Goal: Task Accomplishment & Management: Manage account settings

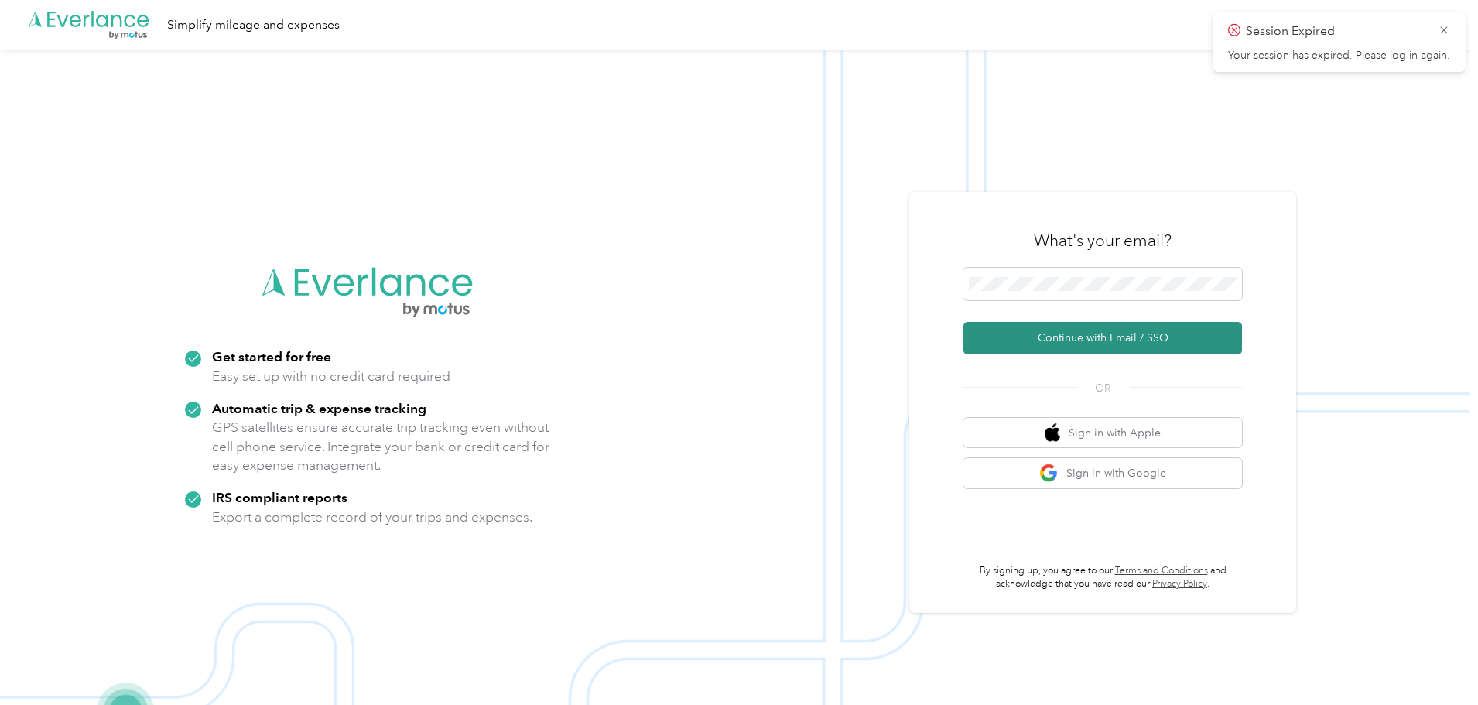
click at [1128, 338] on button "Continue with Email / SSO" at bounding box center [1102, 338] width 279 height 32
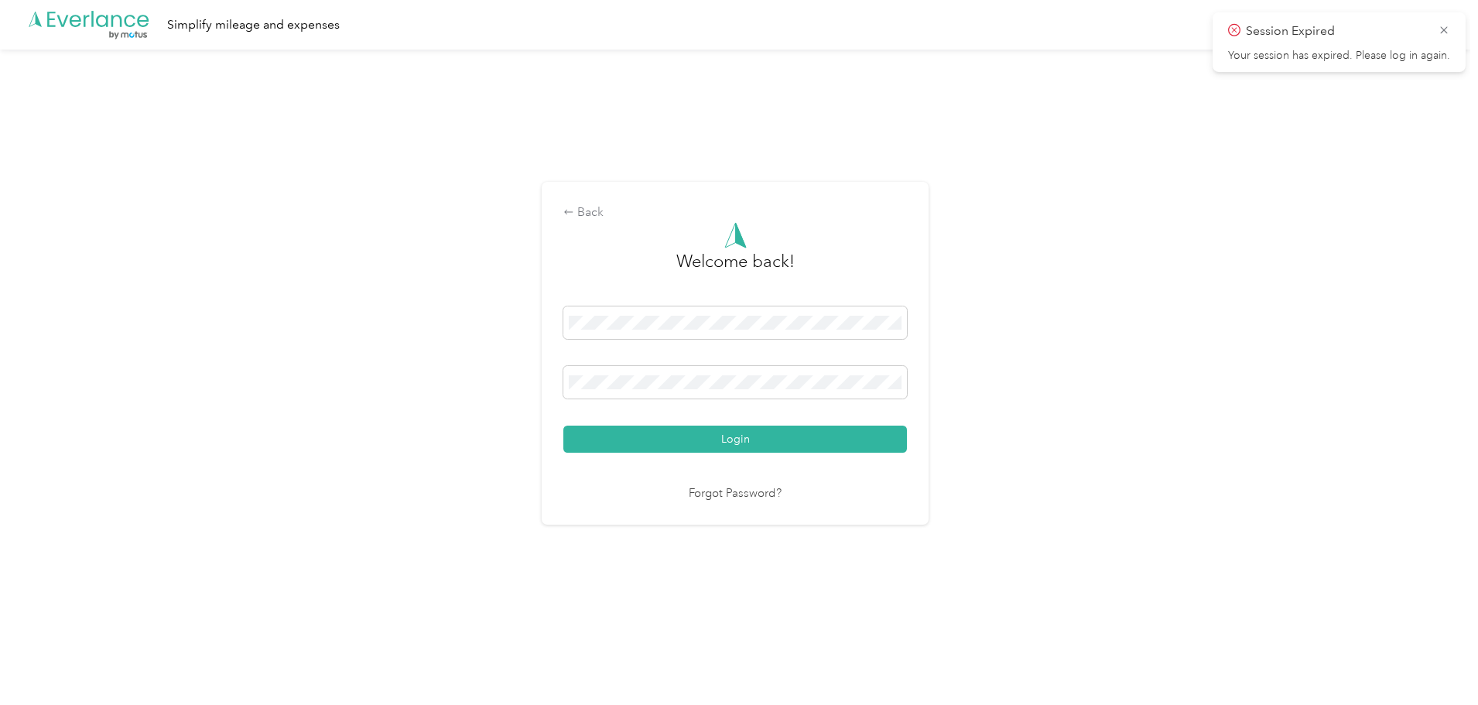
click at [656, 450] on button "Login" at bounding box center [734, 438] width 343 height 27
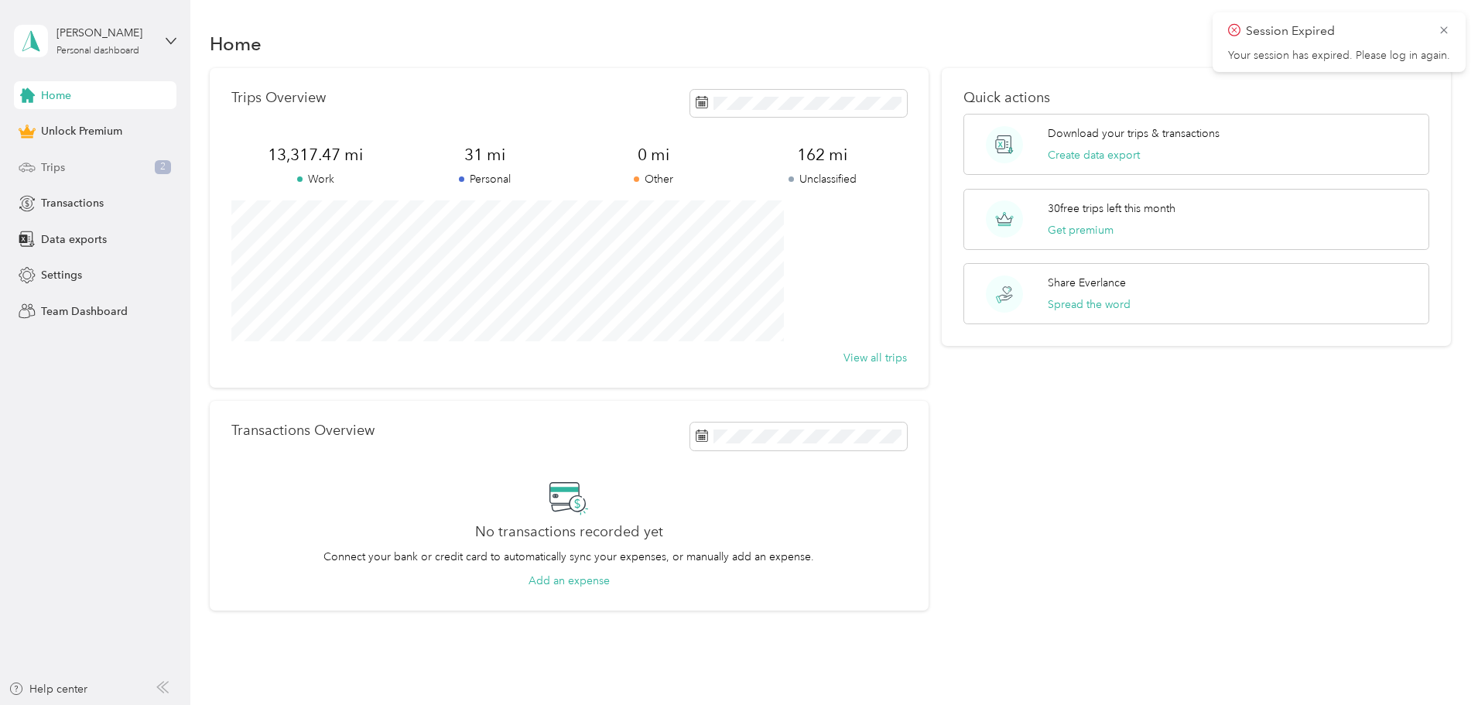
click at [71, 159] on div "Trips 2" at bounding box center [95, 167] width 162 height 28
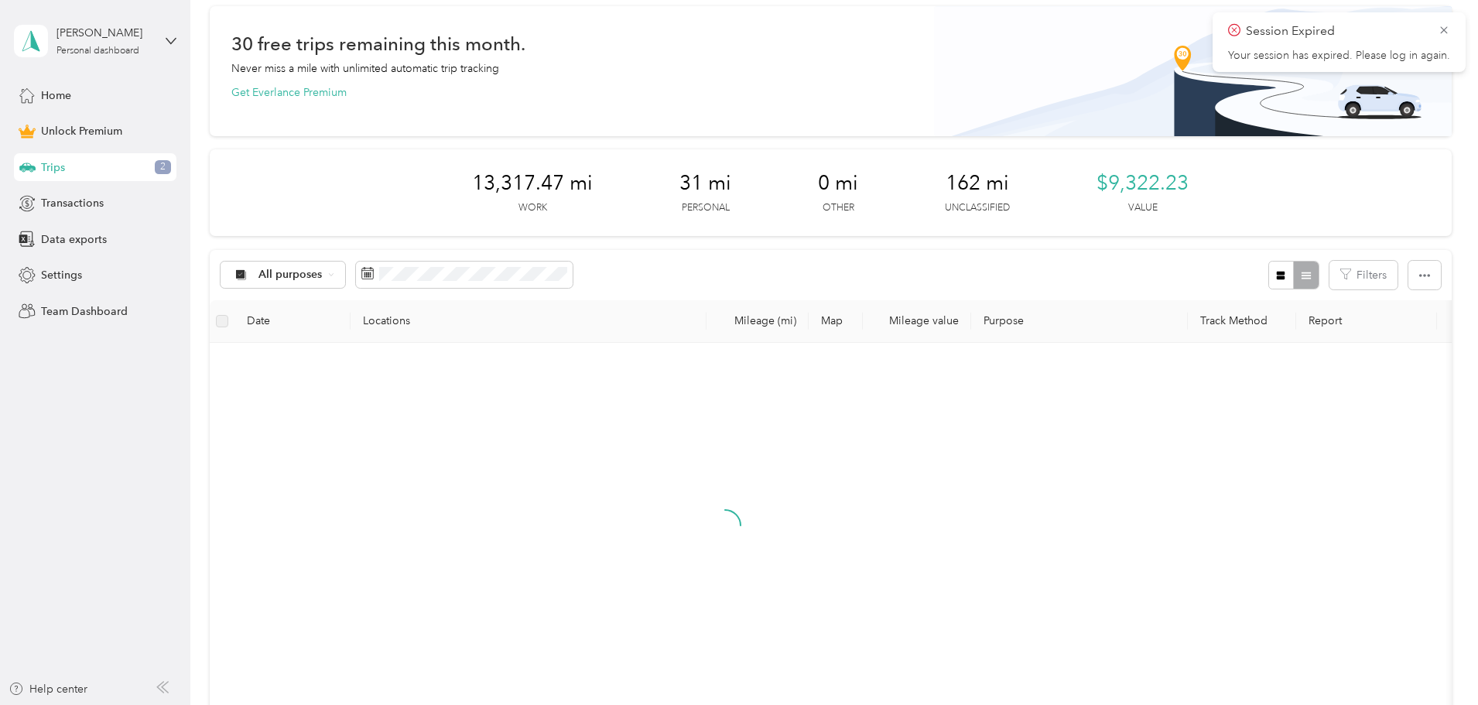
scroll to position [155, 0]
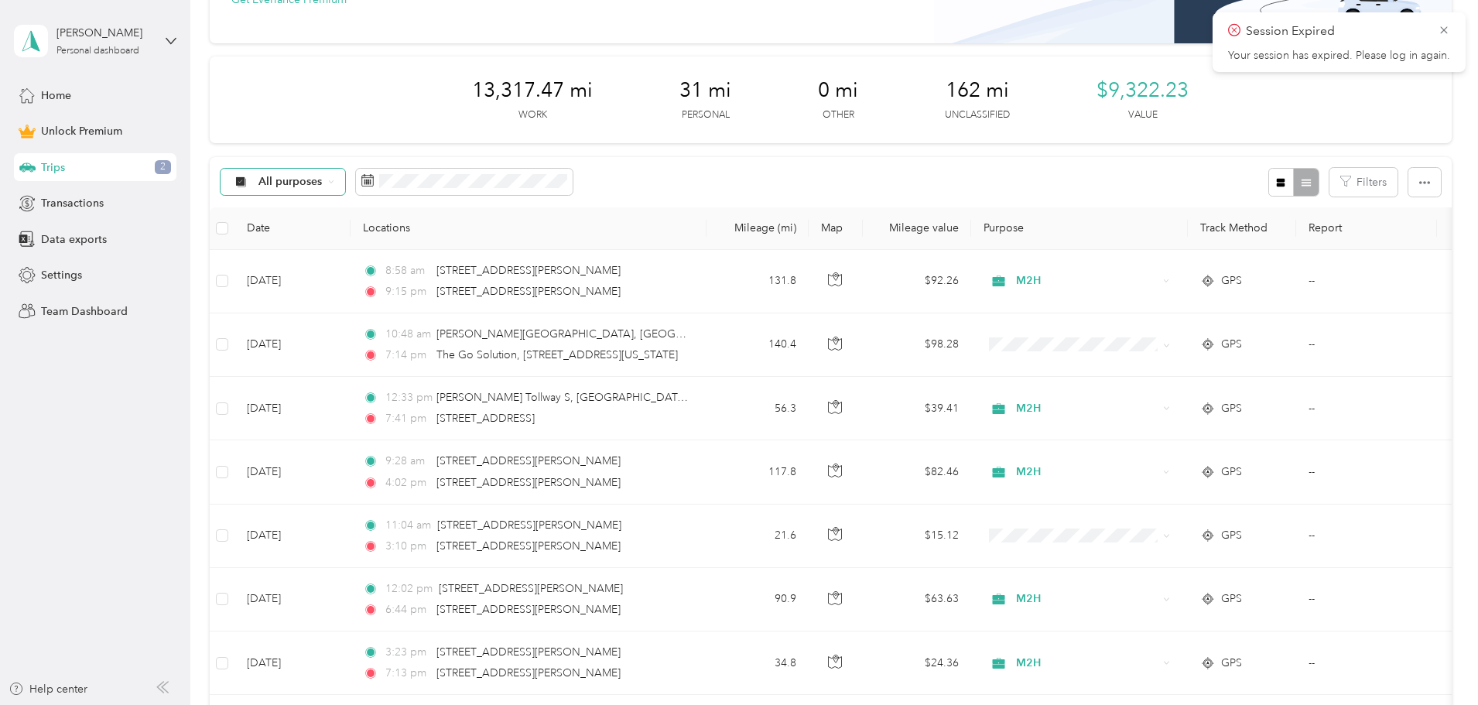
click at [334, 184] on icon at bounding box center [331, 182] width 6 height 6
click at [395, 244] on li "Unclassified" at bounding box center [385, 237] width 124 height 27
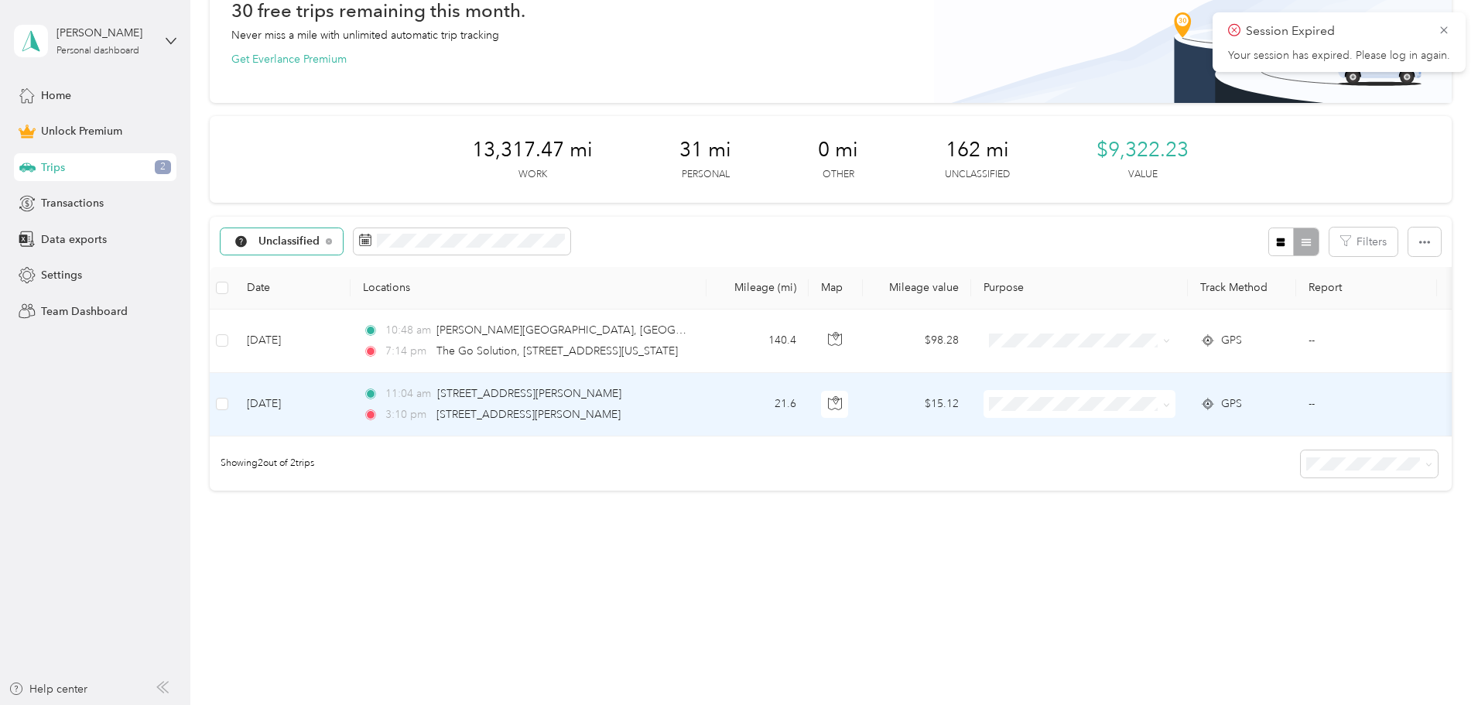
scroll to position [107, 0]
click at [620, 408] on span "[STREET_ADDRESS][PERSON_NAME]" at bounding box center [528, 414] width 184 height 13
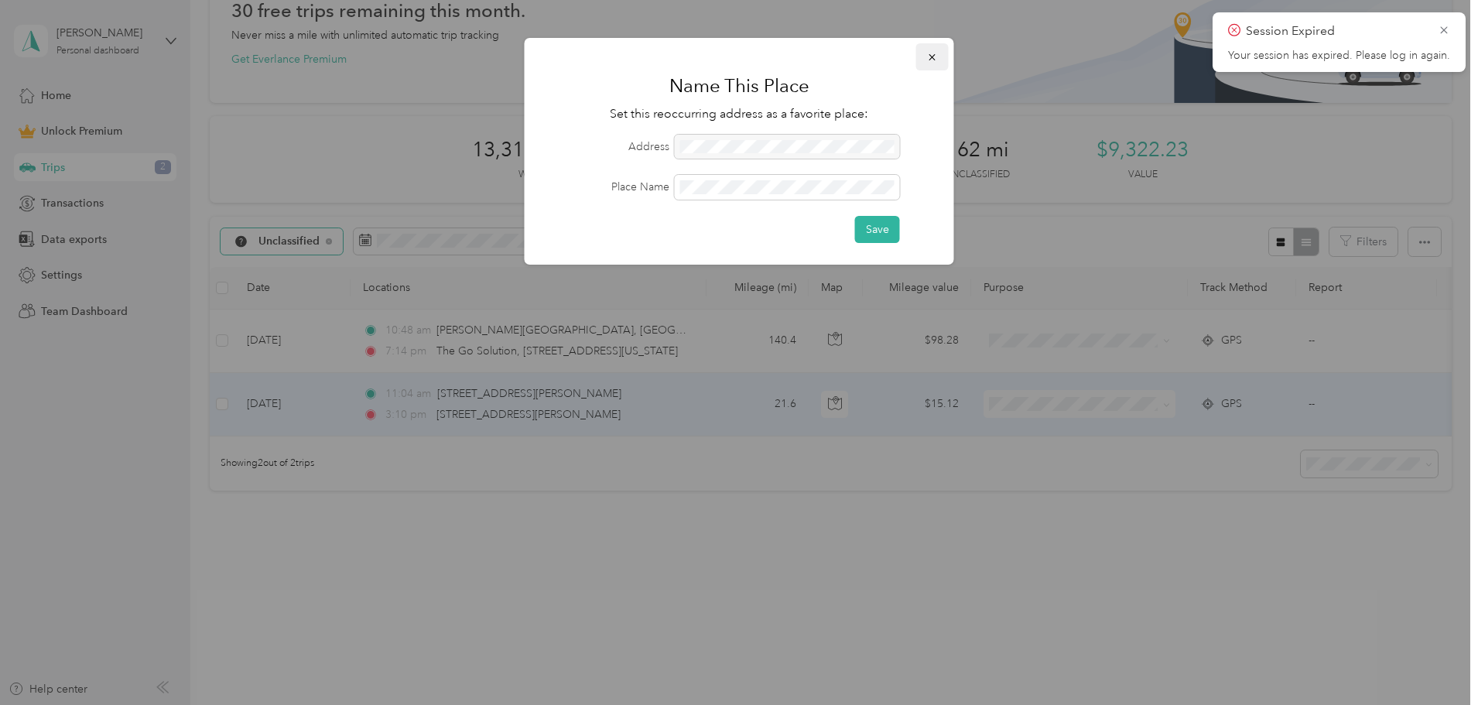
click at [931, 57] on icon "button" at bounding box center [932, 57] width 11 height 11
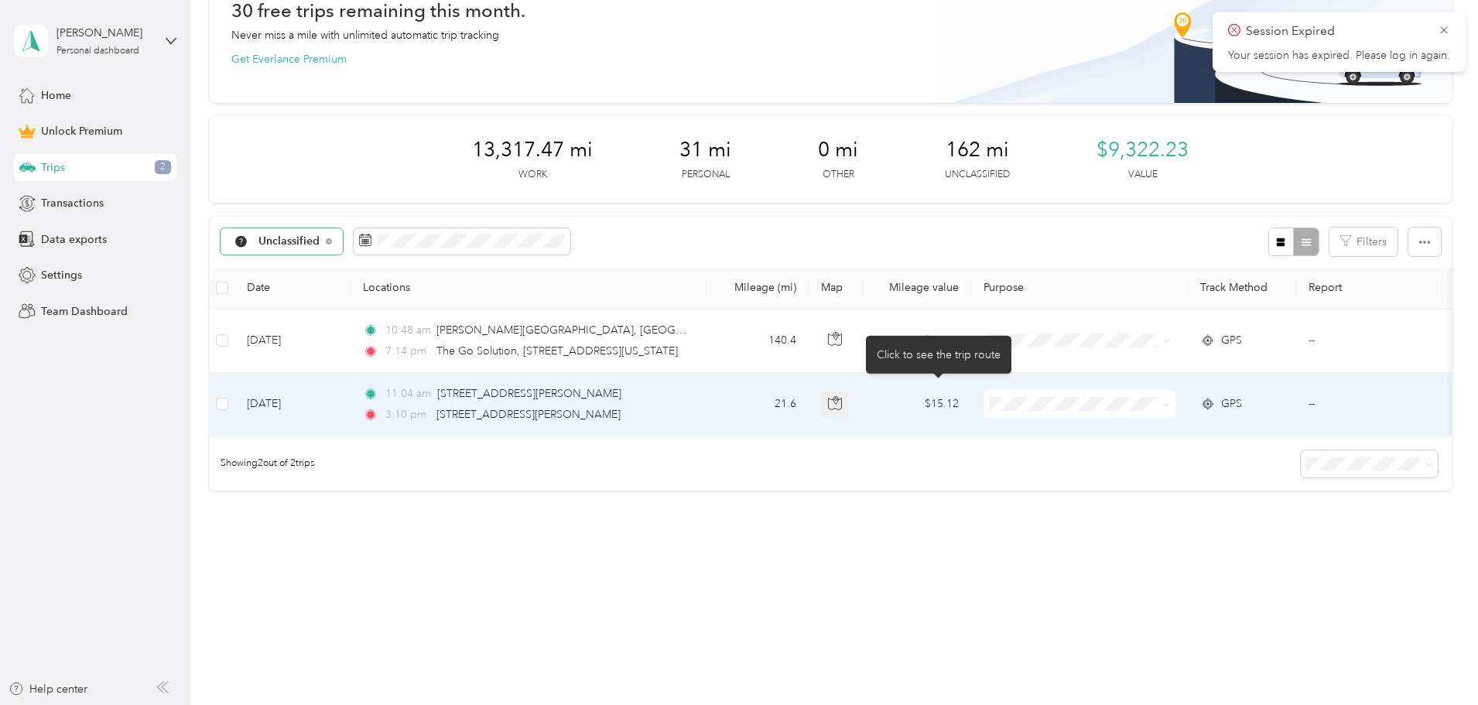
click at [842, 396] on icon "button" at bounding box center [835, 403] width 14 height 14
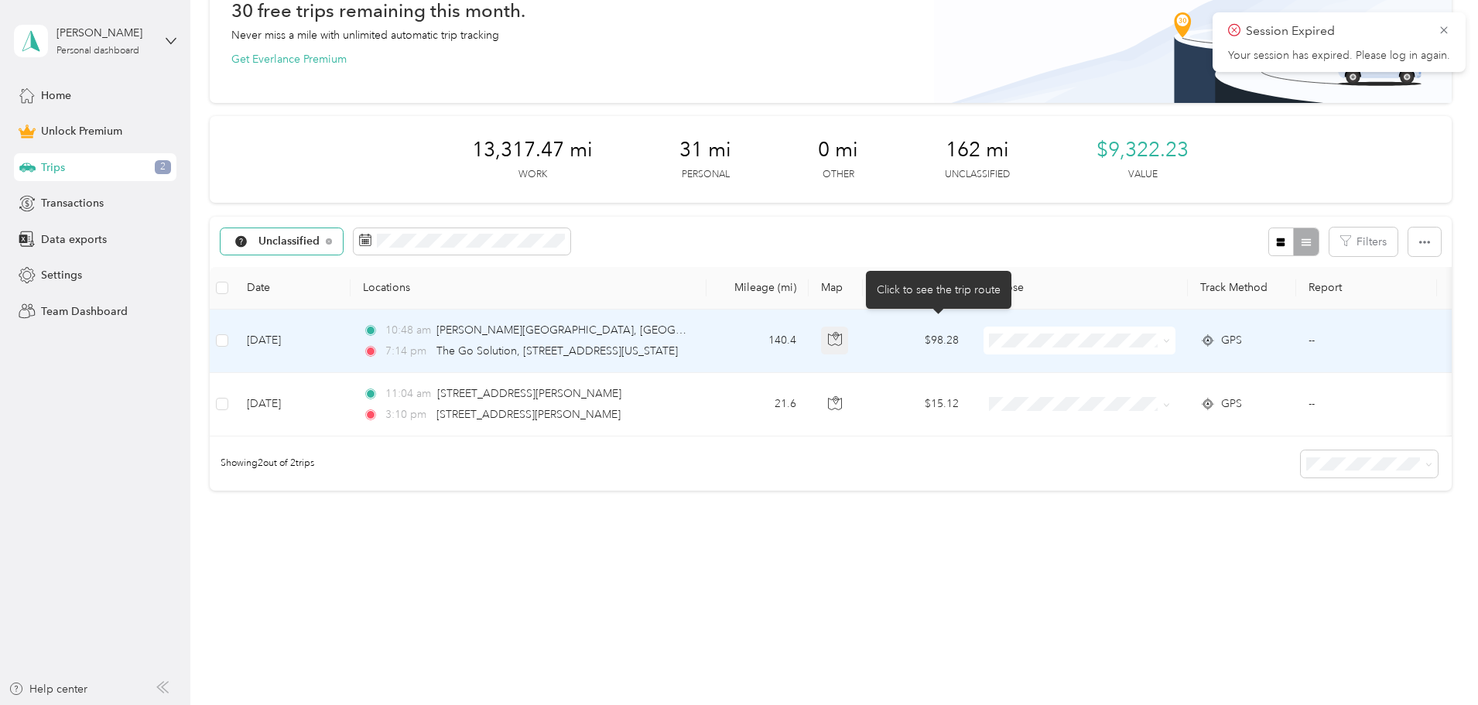
click at [842, 334] on icon "button" at bounding box center [835, 339] width 14 height 14
click at [1177, 415] on li "M2H" at bounding box center [1182, 411] width 192 height 27
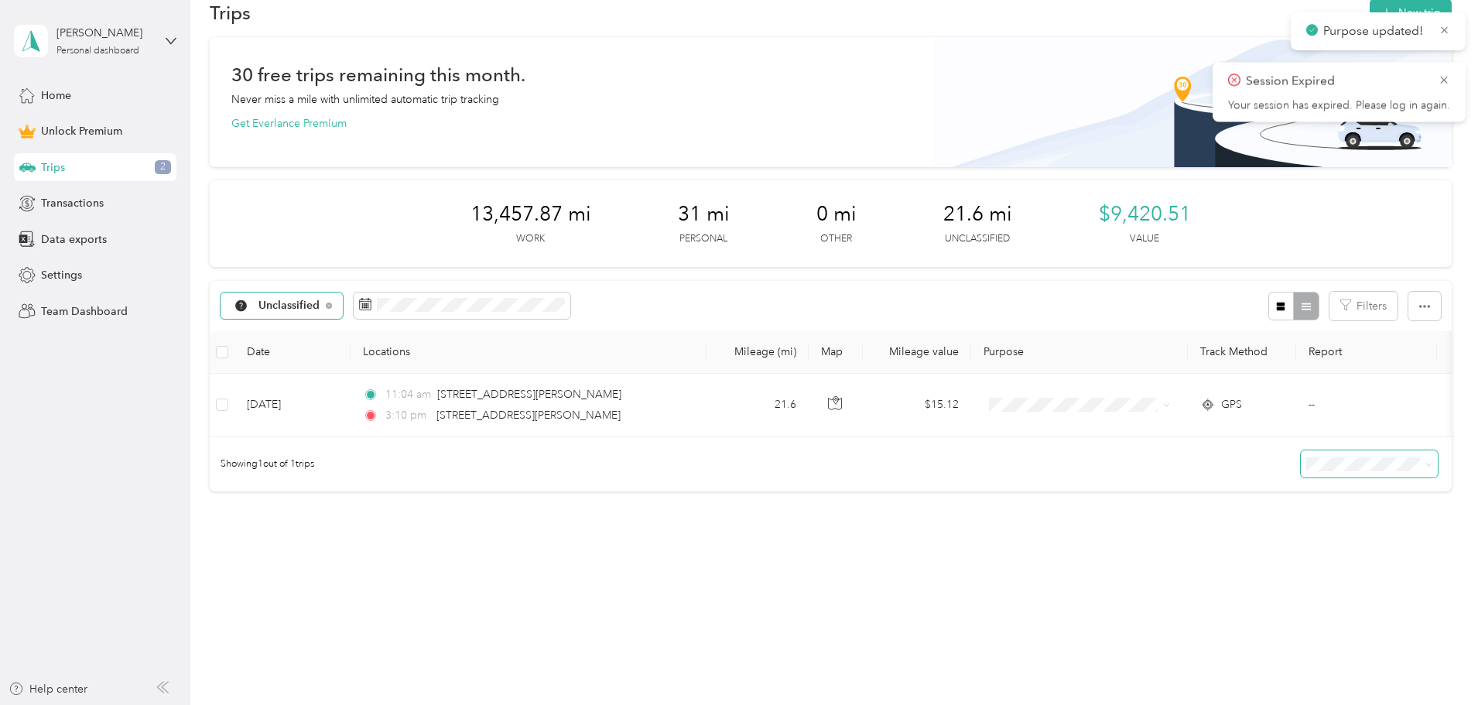
scroll to position [43, 0]
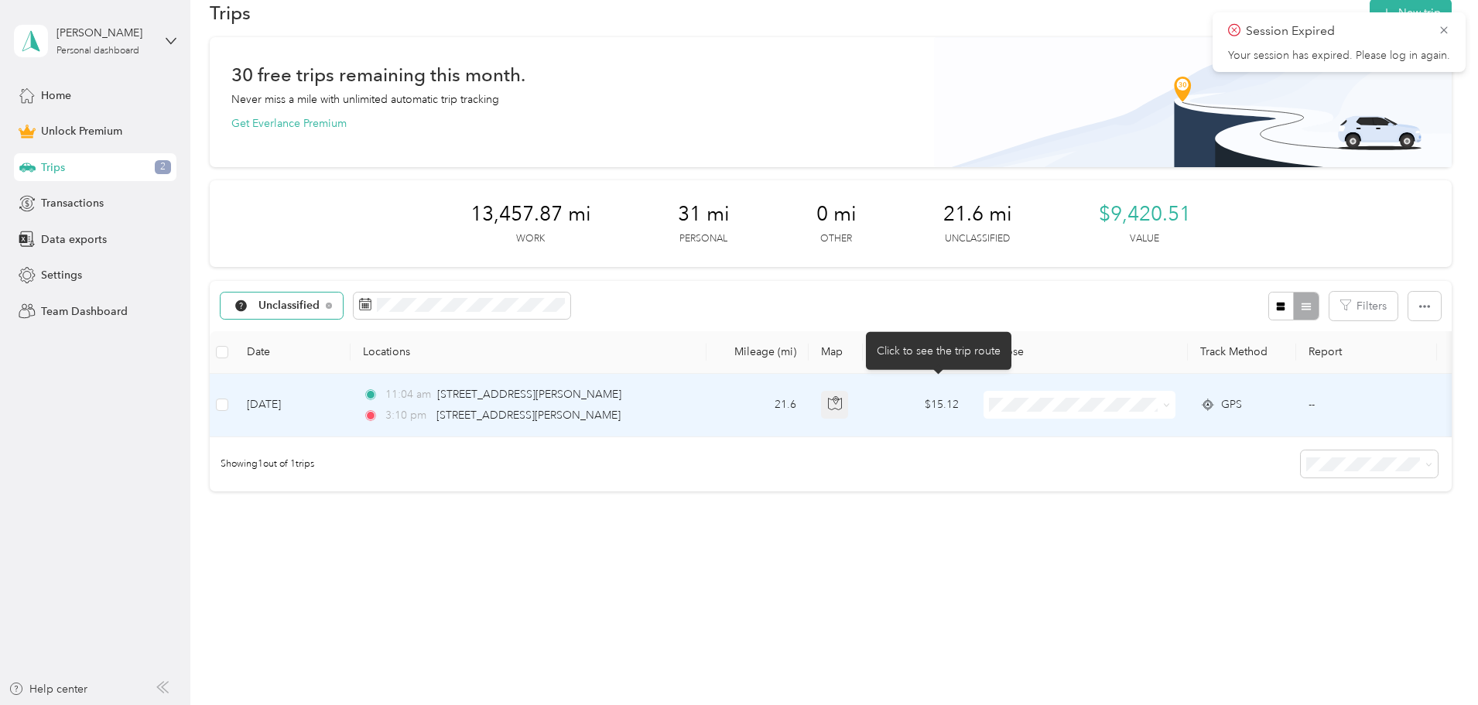
click at [836, 398] on icon "button" at bounding box center [835, 399] width 2 height 2
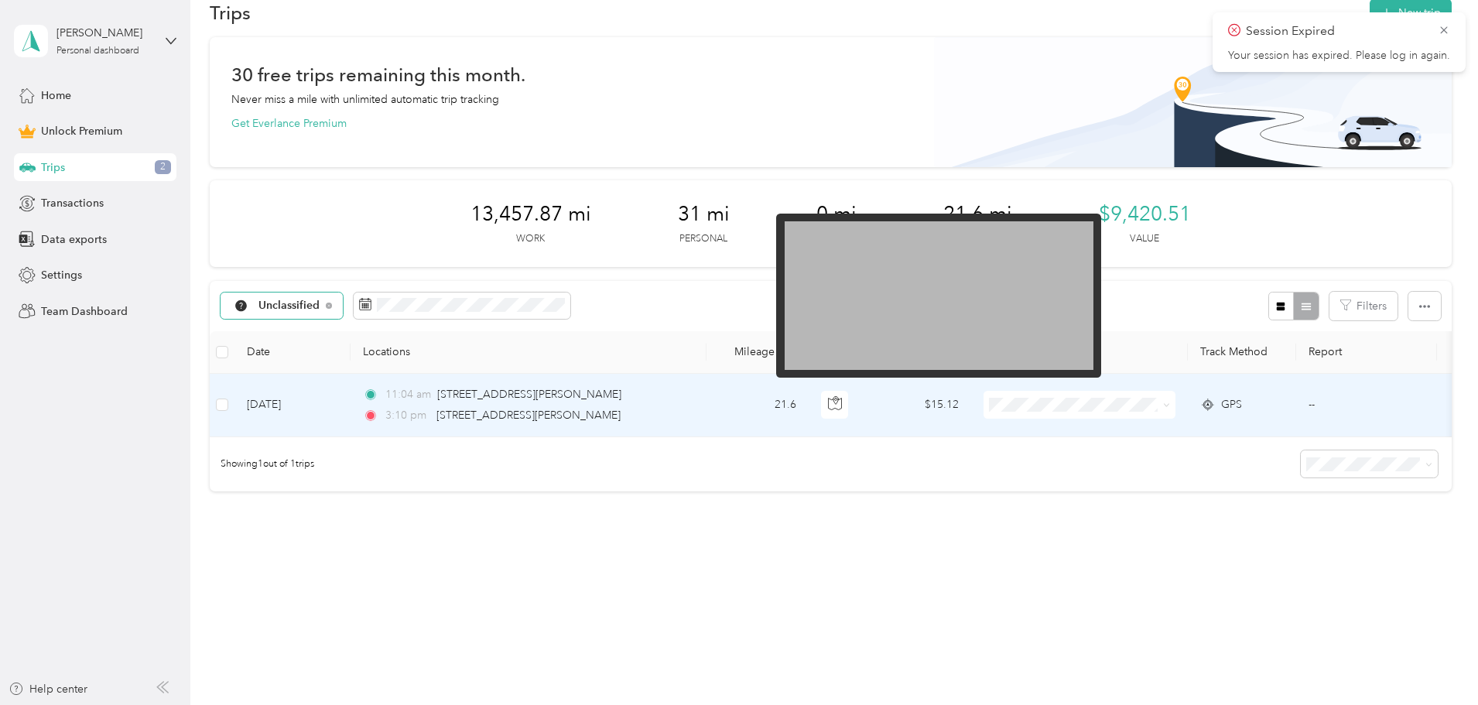
click at [952, 339] on img at bounding box center [938, 295] width 309 height 149
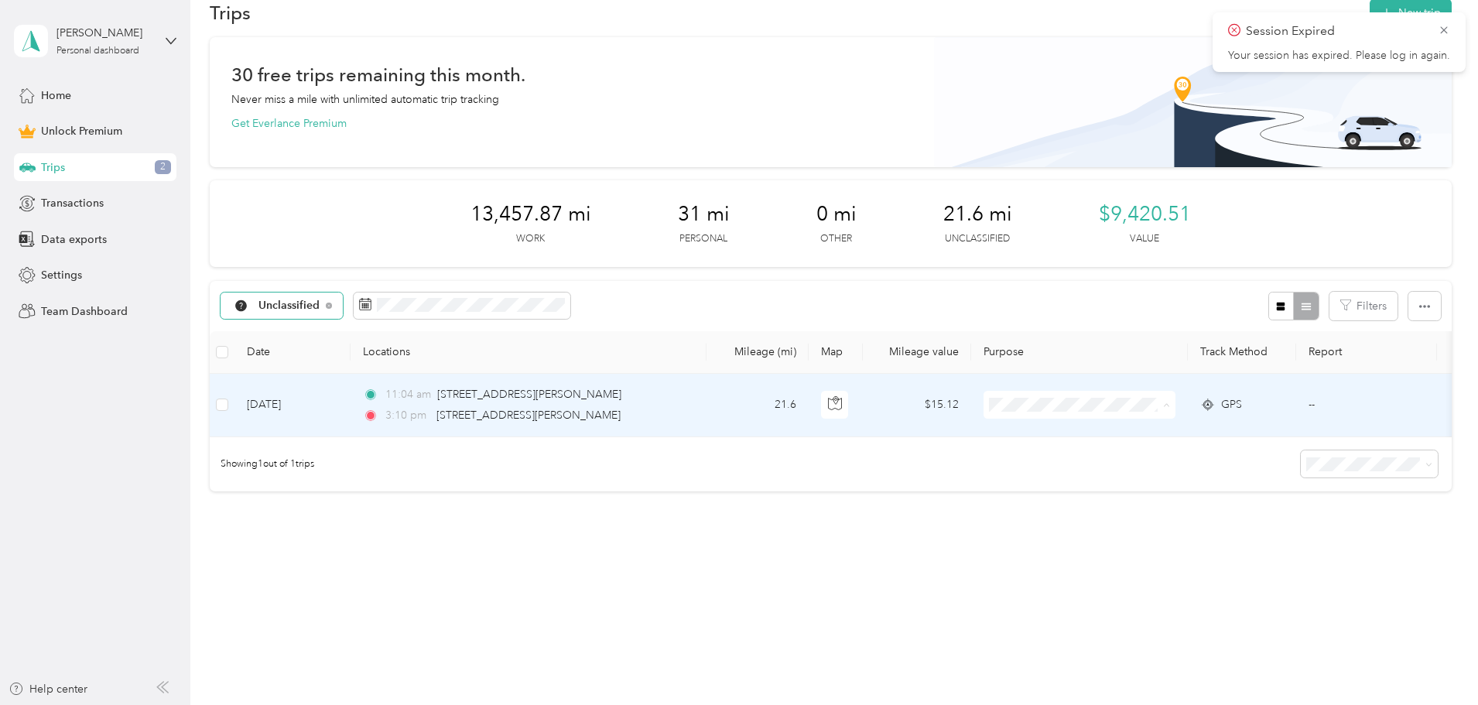
click at [1157, 474] on span "M2H" at bounding box center [1196, 476] width 143 height 16
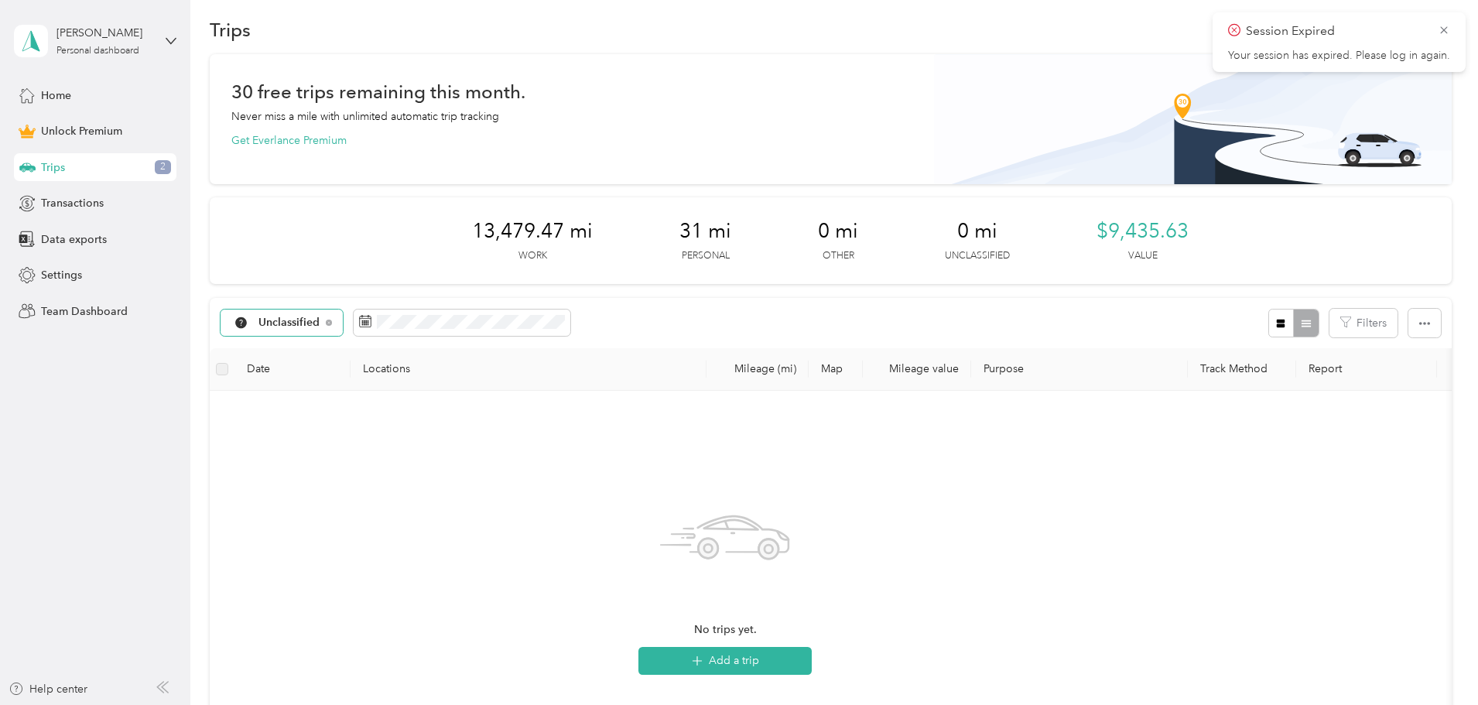
scroll to position [0, 0]
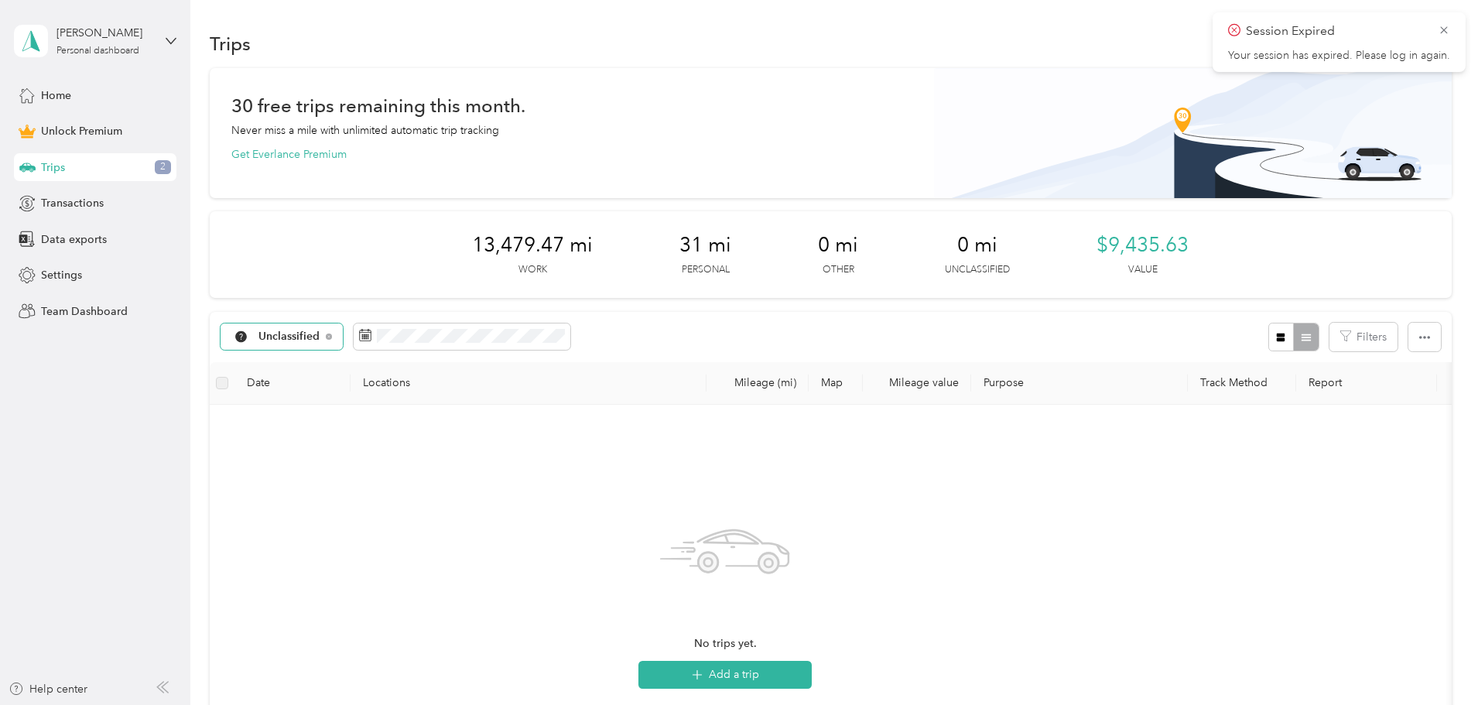
click at [343, 339] on div "Unclassified" at bounding box center [281, 336] width 123 height 26
click at [389, 511] on ol "All purposes Unclassified Work Personal M2H PJs Sol Other Charity Medical Movin…" at bounding box center [387, 459] width 129 height 217
click at [487, 420] on icon at bounding box center [483, 424] width 15 height 15
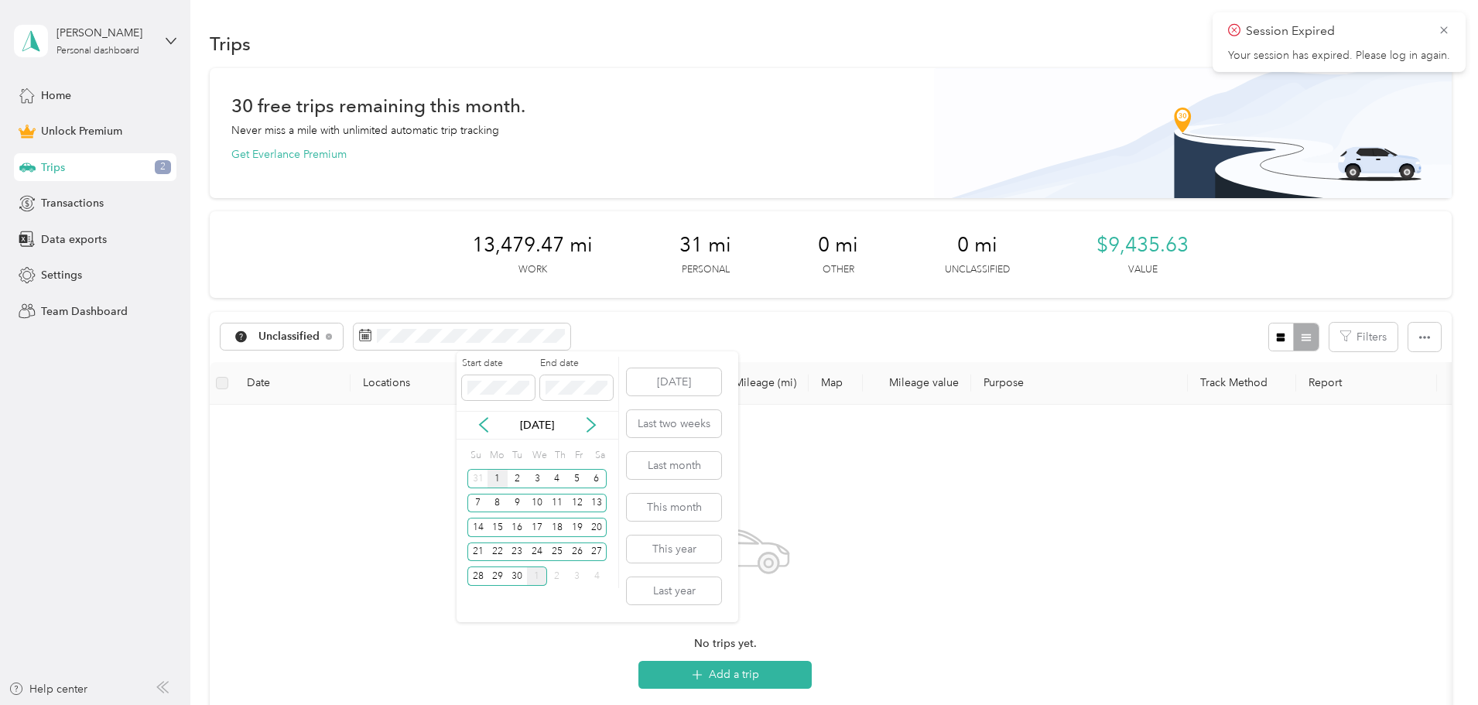
click at [492, 478] on div "1" at bounding box center [497, 478] width 20 height 19
click at [518, 575] on div "30" at bounding box center [517, 575] width 20 height 19
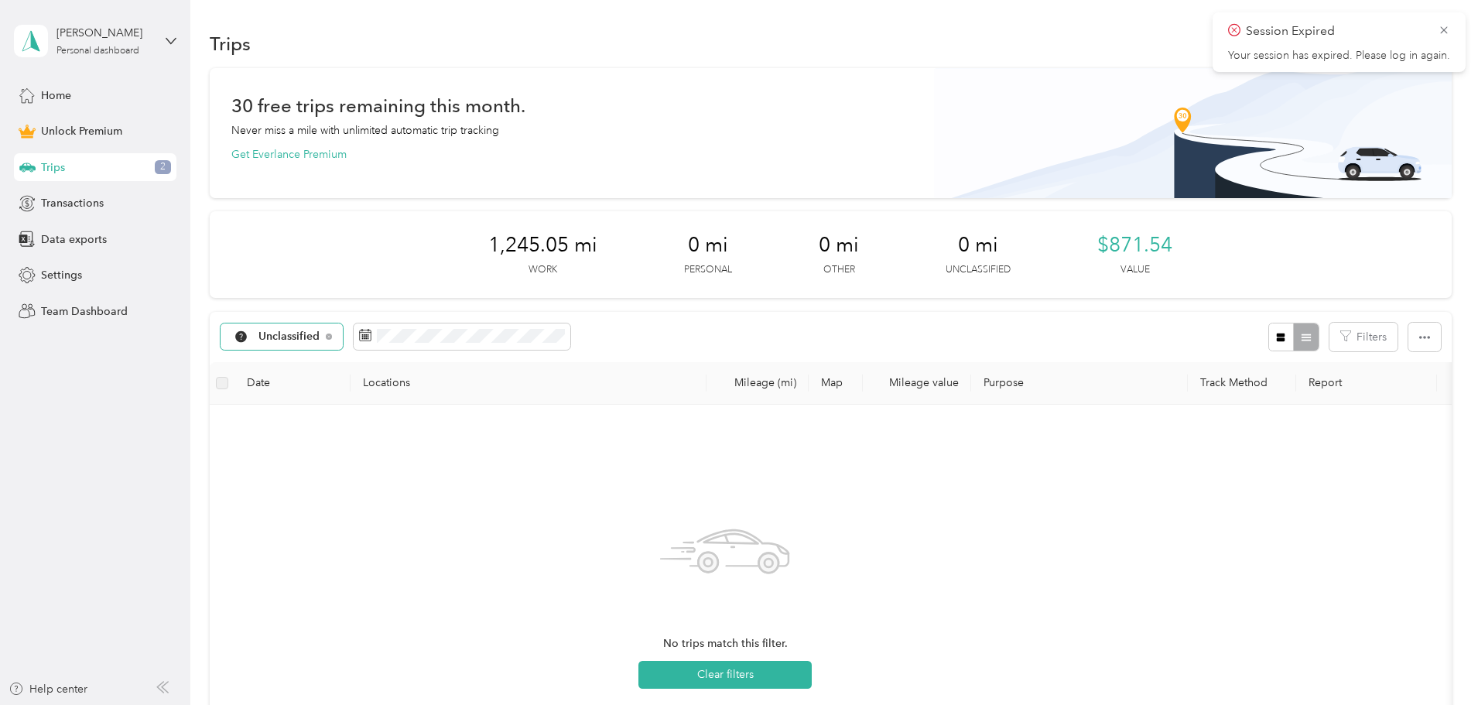
click at [320, 331] on span "Unclassified" at bounding box center [289, 336] width 62 height 11
click at [393, 480] on li "M2H" at bounding box center [387, 473] width 129 height 27
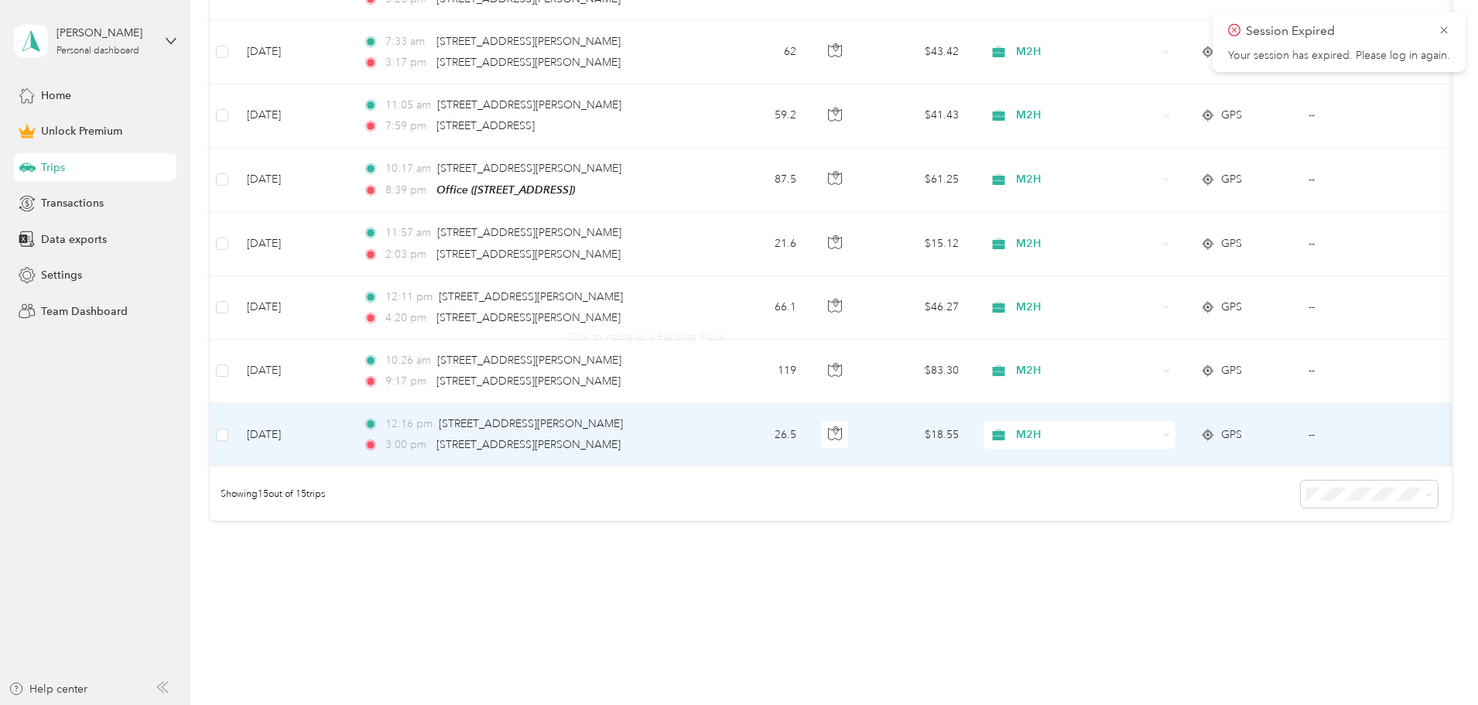
scroll to position [934, 0]
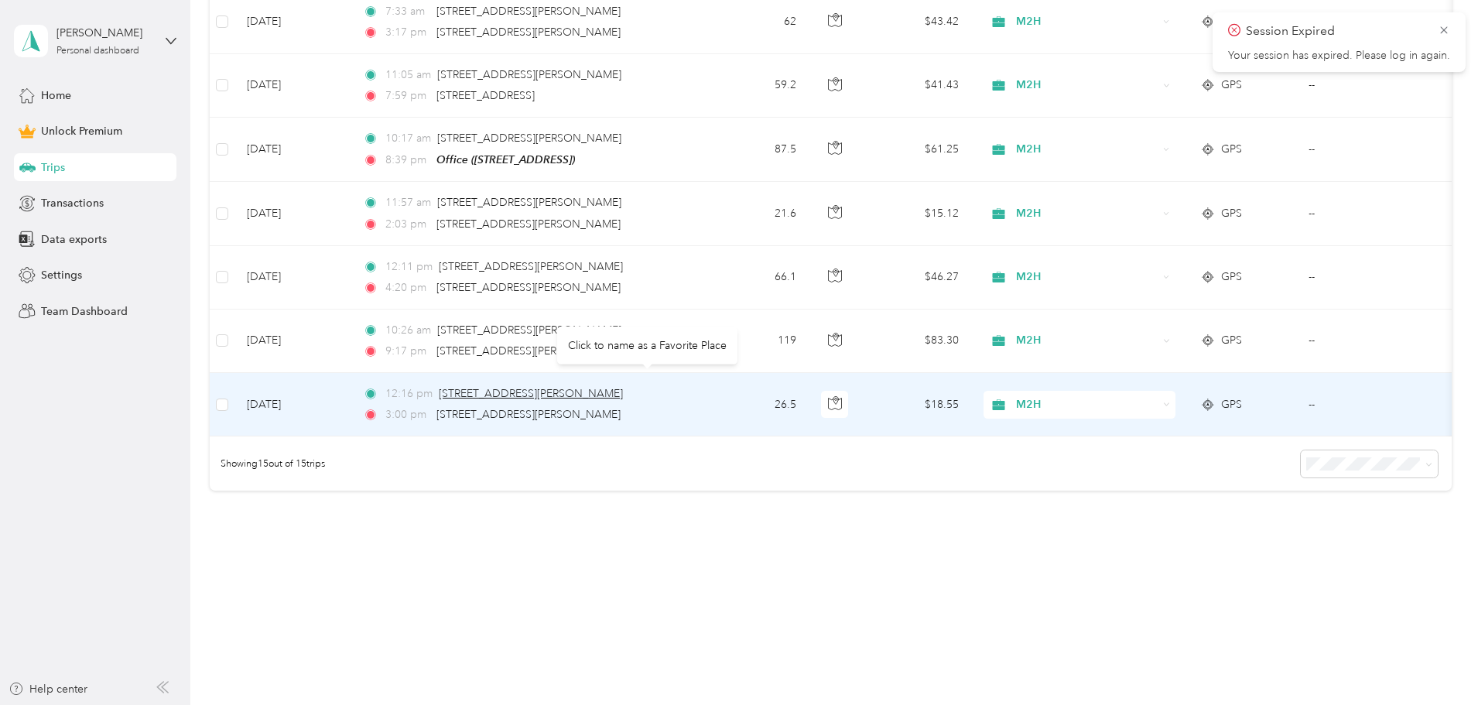
click at [623, 387] on span "[STREET_ADDRESS][PERSON_NAME]" at bounding box center [531, 393] width 184 height 13
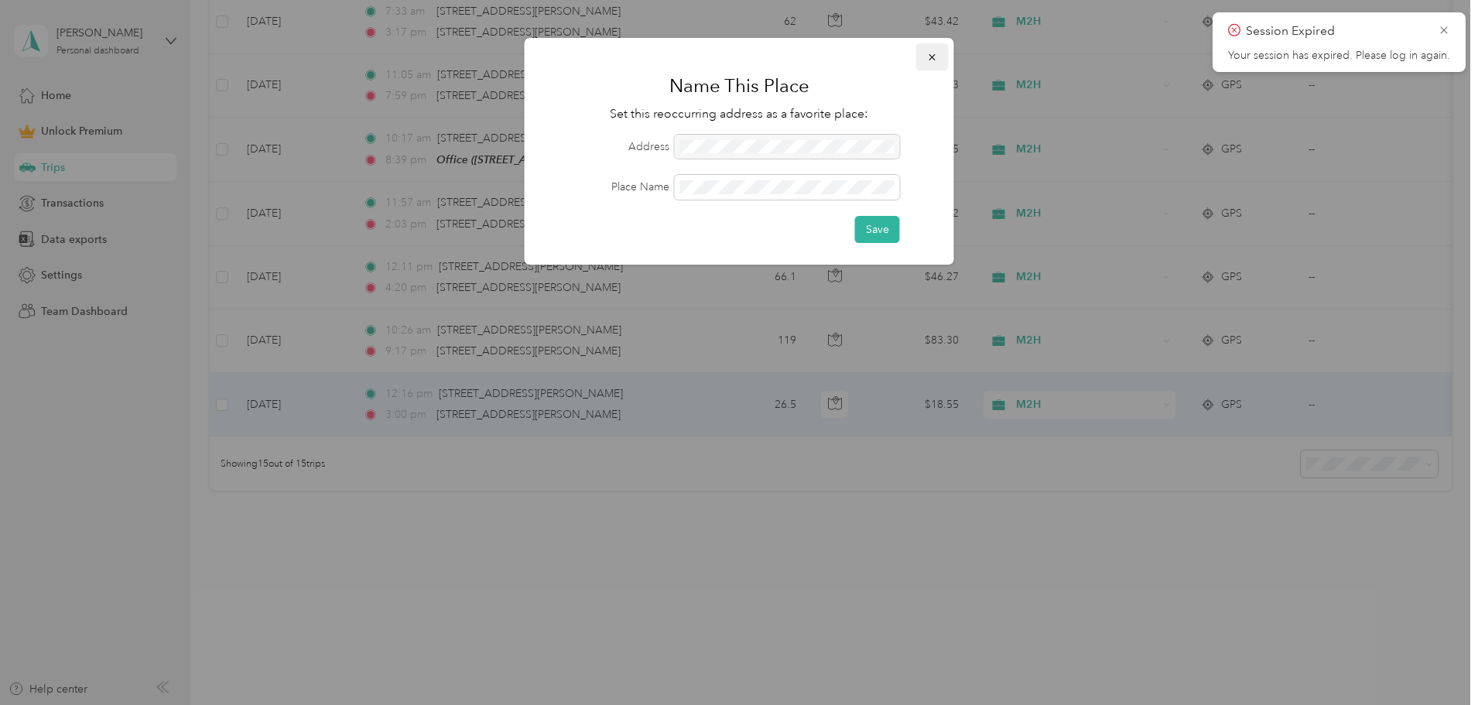
click at [931, 53] on icon "button" at bounding box center [932, 57] width 11 height 11
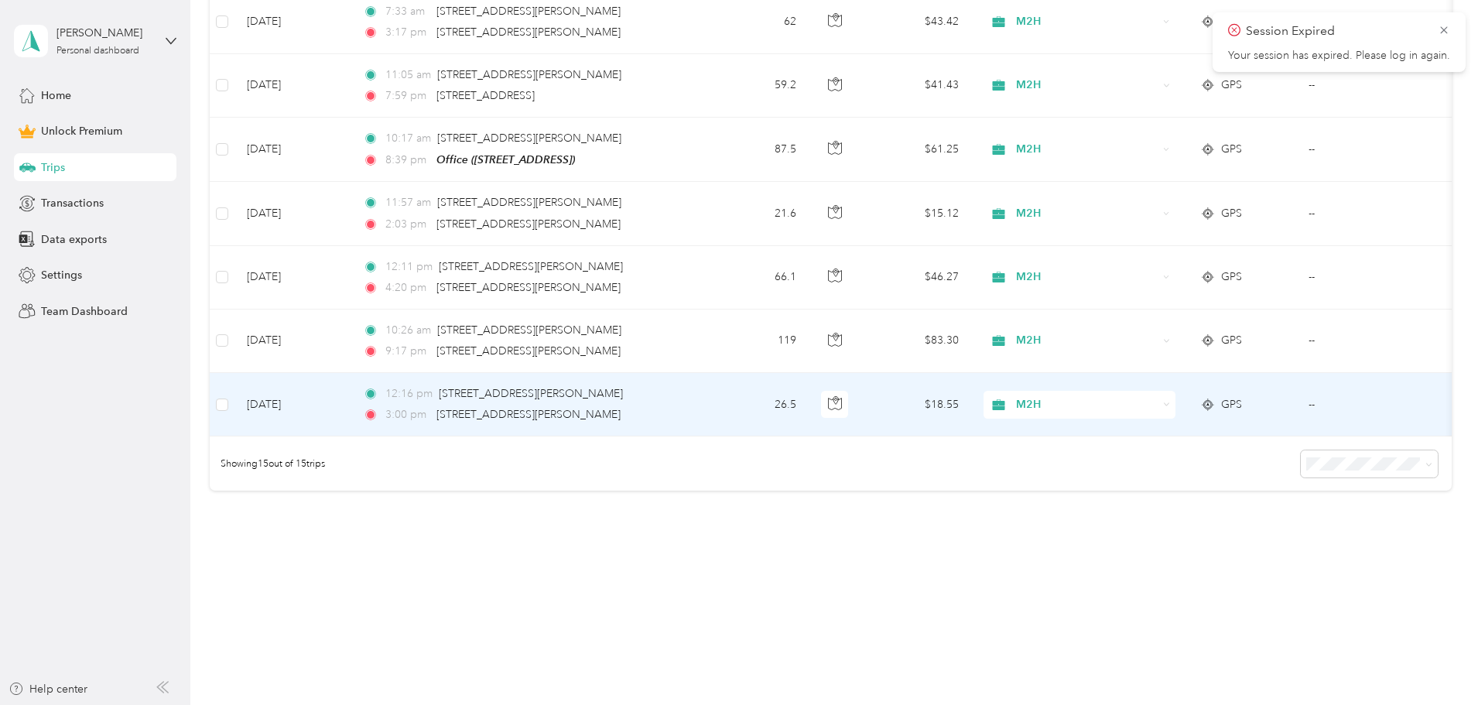
click at [808, 398] on td "26.5" at bounding box center [757, 404] width 102 height 63
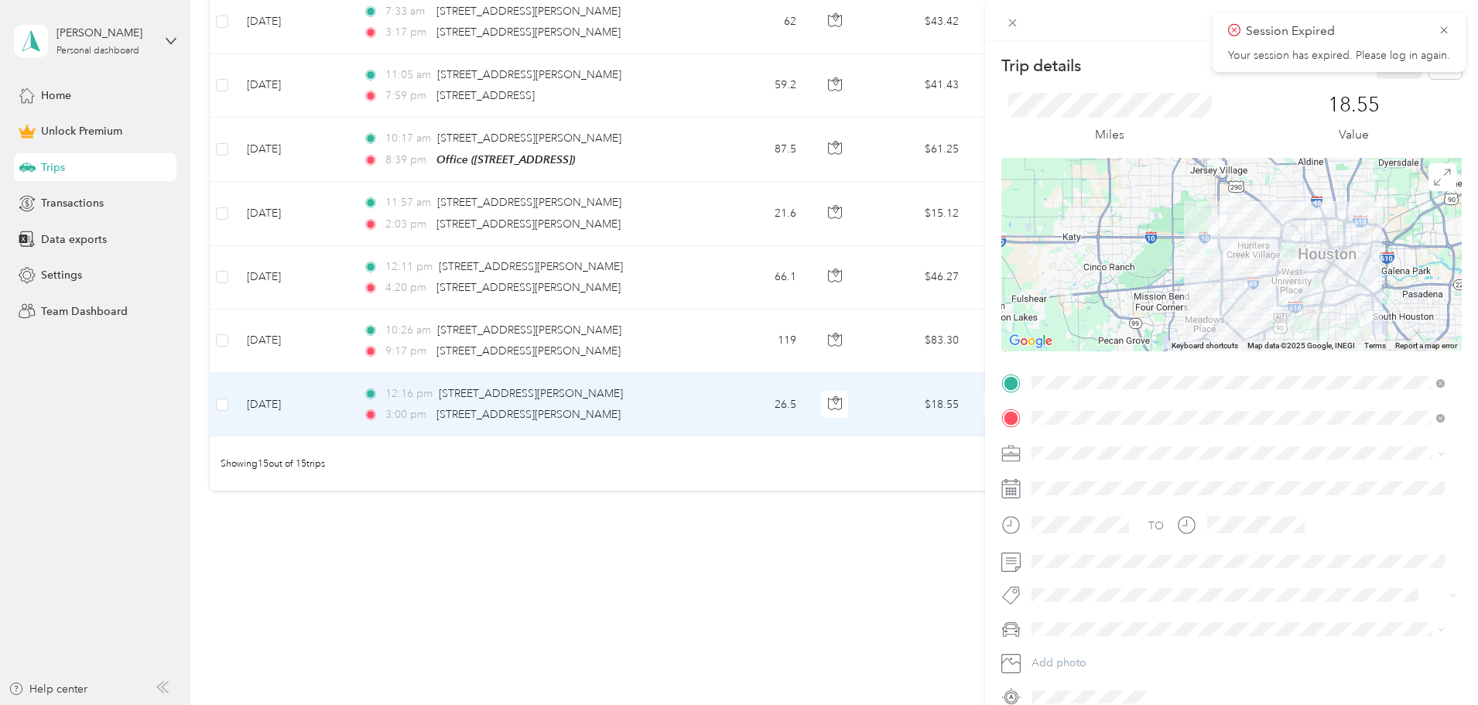
click at [825, 330] on div "Trip details Save This trip cannot be edited because it is either under review,…" at bounding box center [739, 352] width 1478 height 705
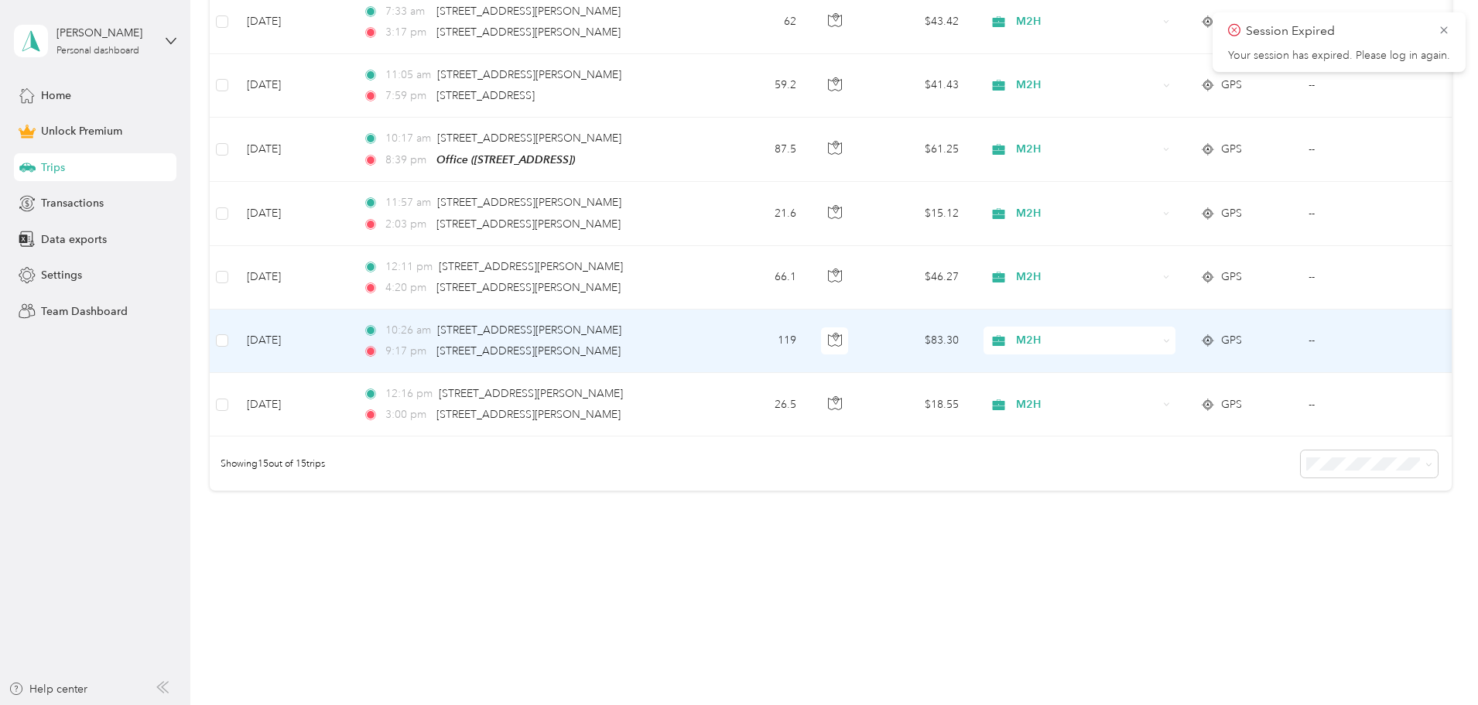
click at [808, 330] on td "119" at bounding box center [757, 340] width 102 height 63
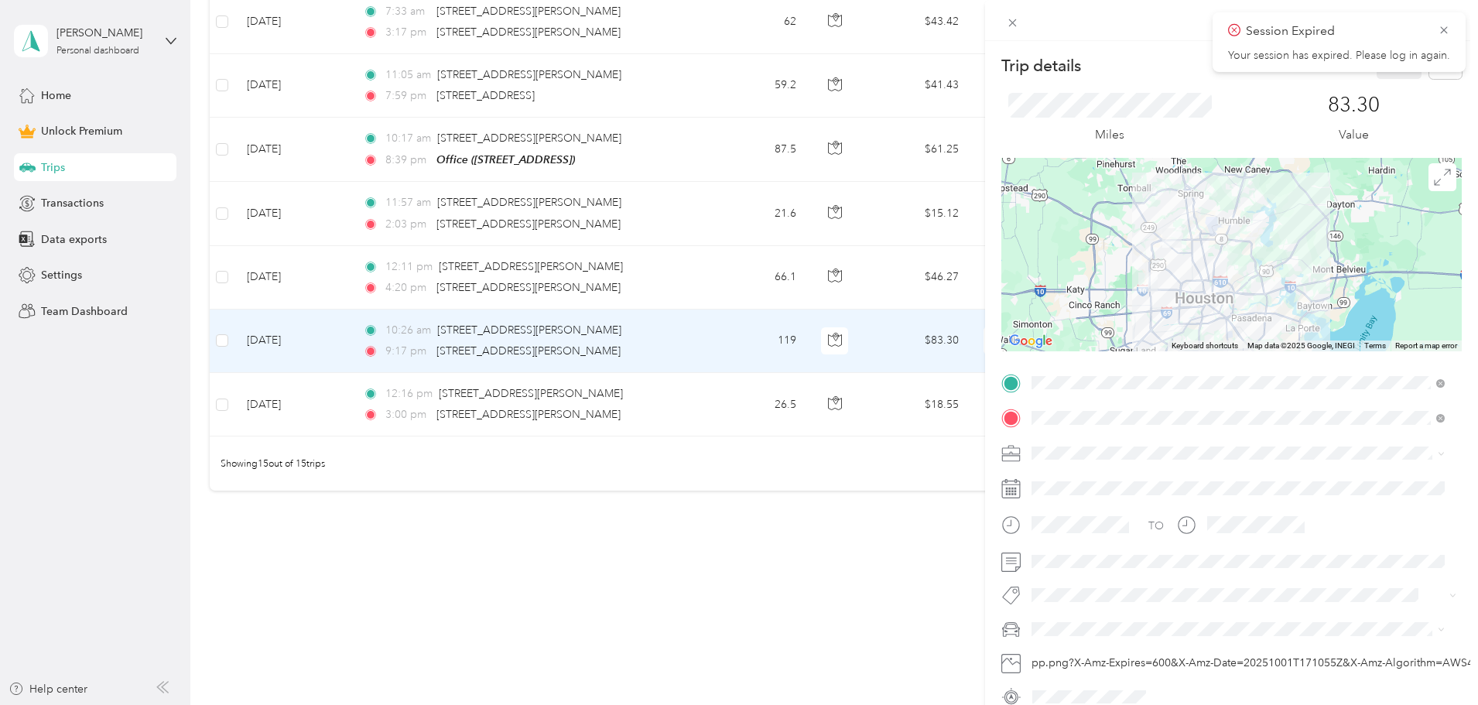
click at [402, 272] on div "Trip details Save This trip cannot be edited because it is either under review,…" at bounding box center [739, 352] width 1478 height 705
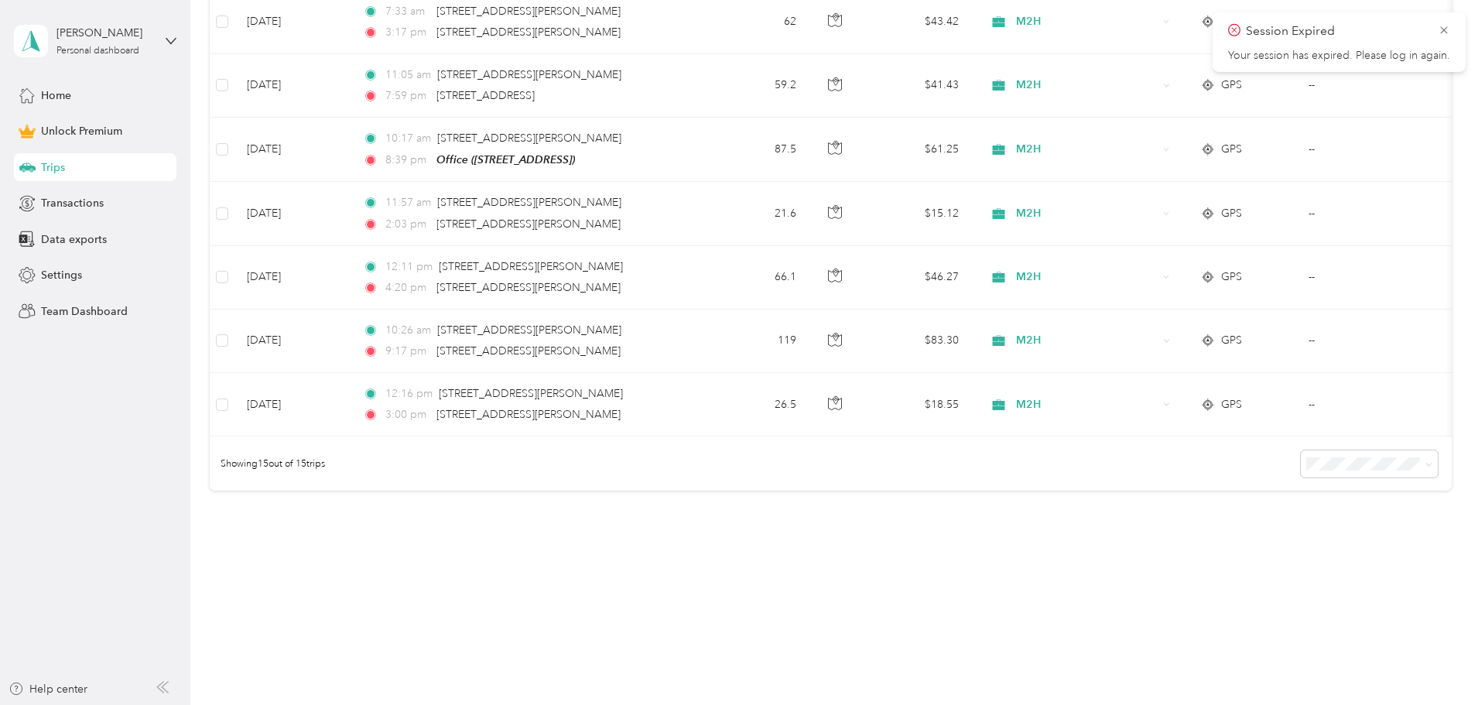
click at [350, 267] on td "[DATE]" at bounding box center [292, 277] width 116 height 63
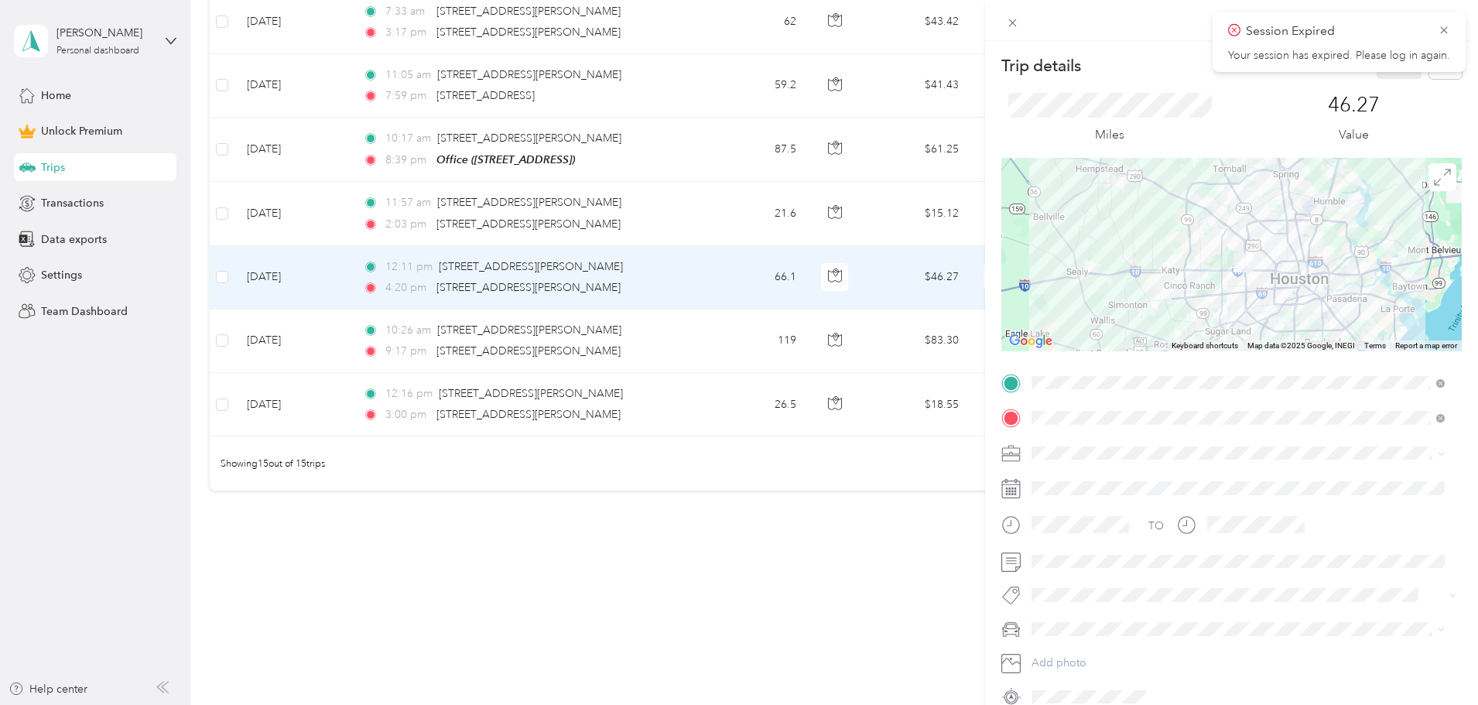
click at [364, 200] on div "Trip details Save This trip cannot be edited because it is either under review,…" at bounding box center [739, 352] width 1478 height 705
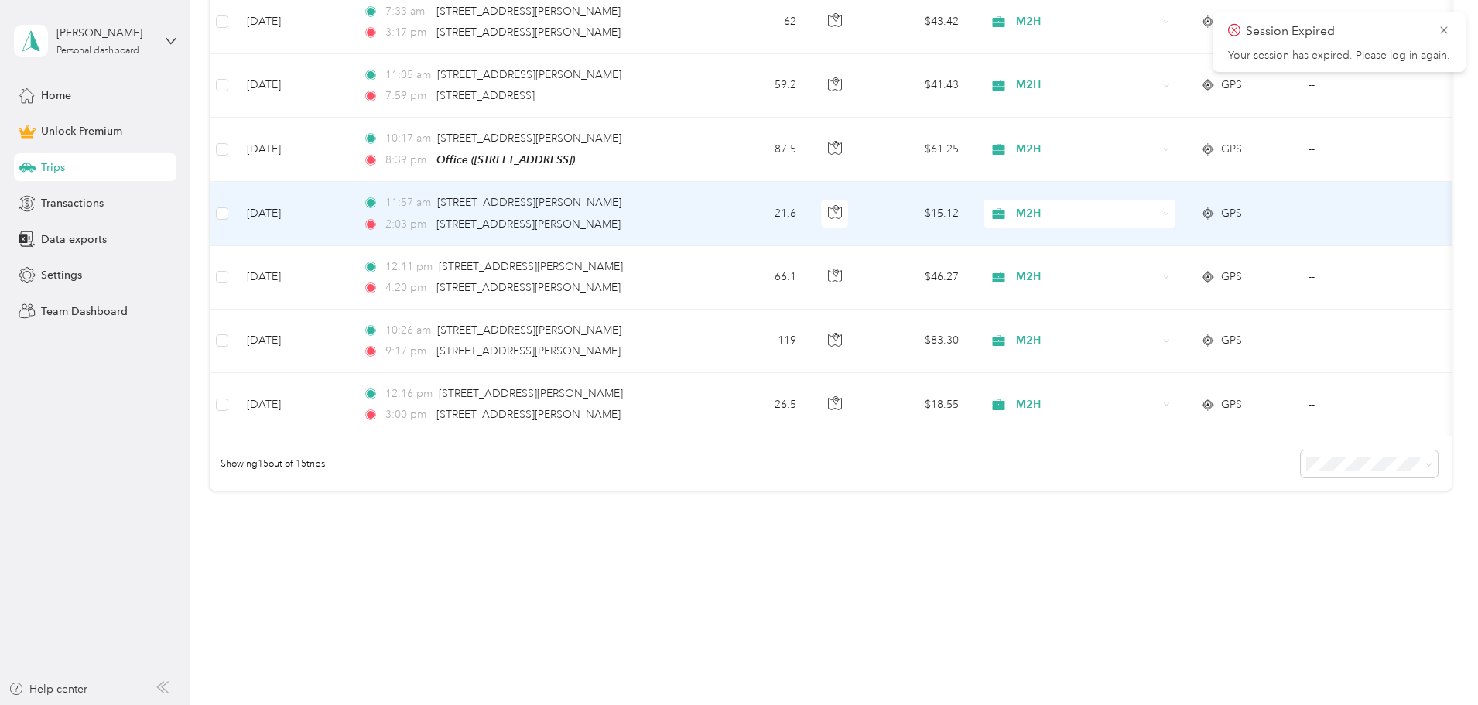
click at [350, 200] on td "[DATE]" at bounding box center [292, 213] width 116 height 63
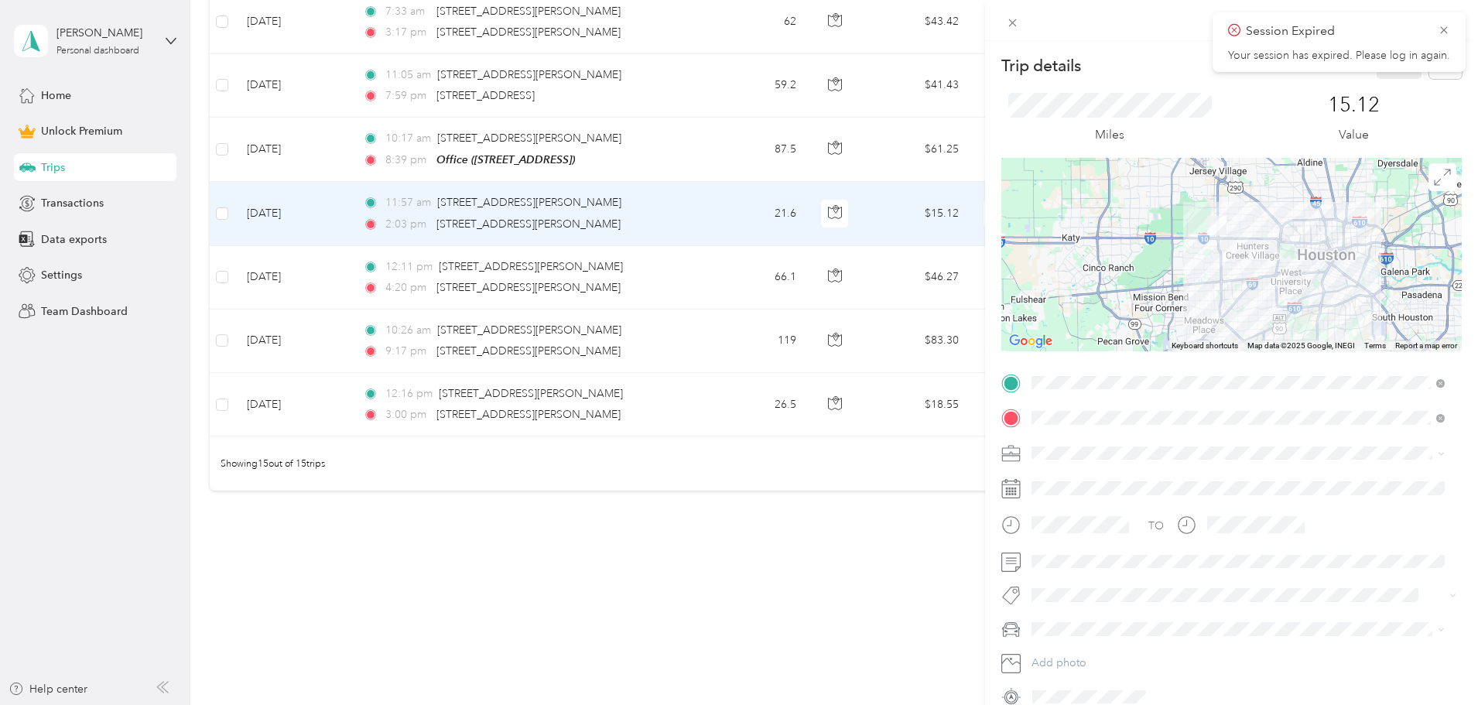
click at [361, 142] on div "Trip details Save This trip cannot be edited because it is either under review,…" at bounding box center [739, 352] width 1478 height 705
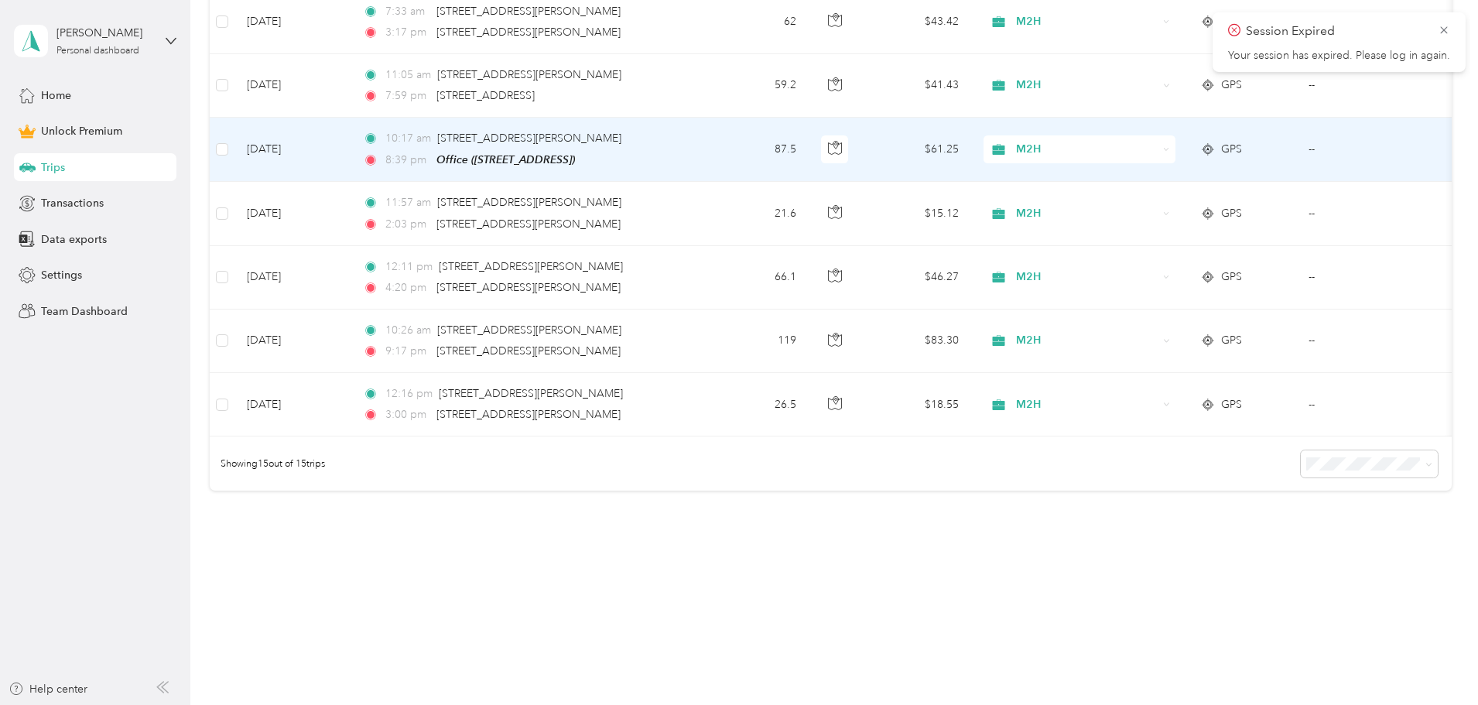
click at [350, 142] on td "[DATE]" at bounding box center [292, 150] width 116 height 64
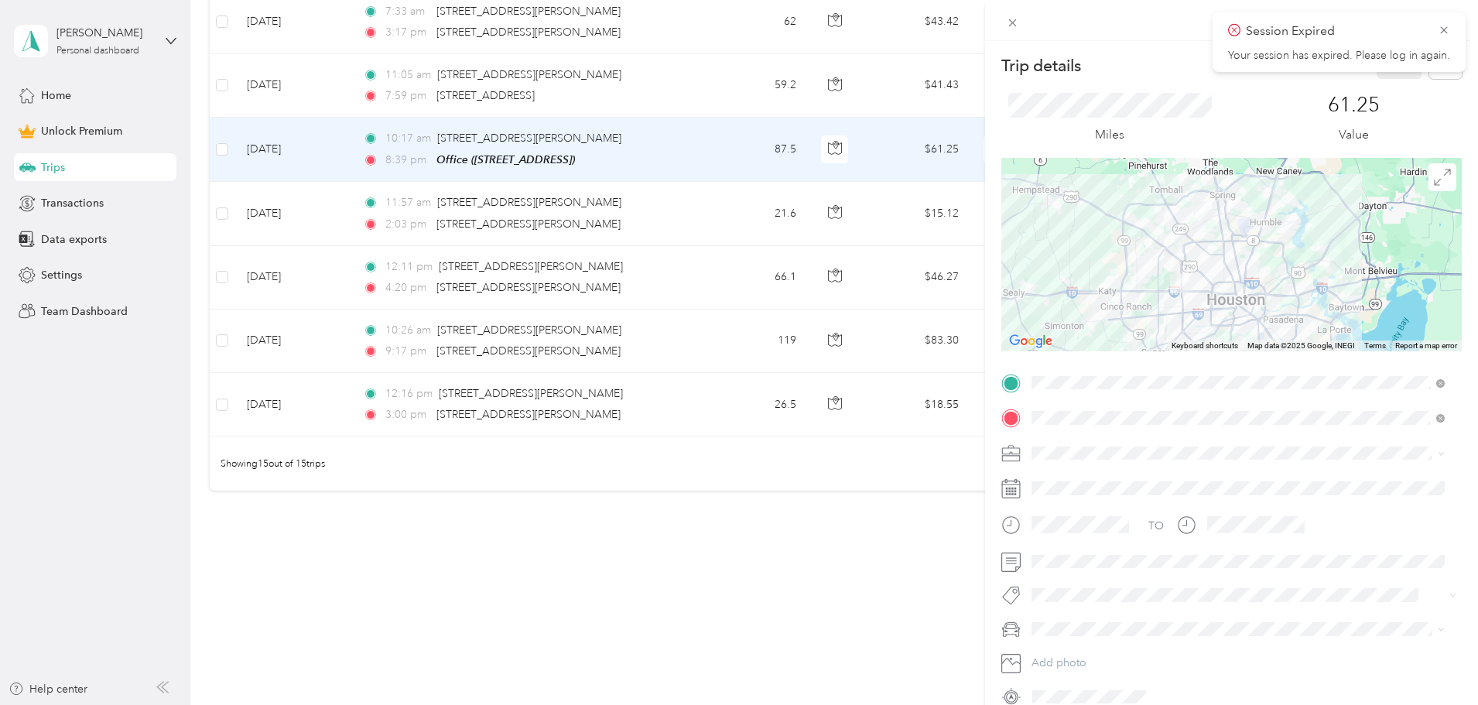
click at [378, 84] on div "Trip details Save This trip cannot be edited because it is either under review,…" at bounding box center [739, 352] width 1478 height 705
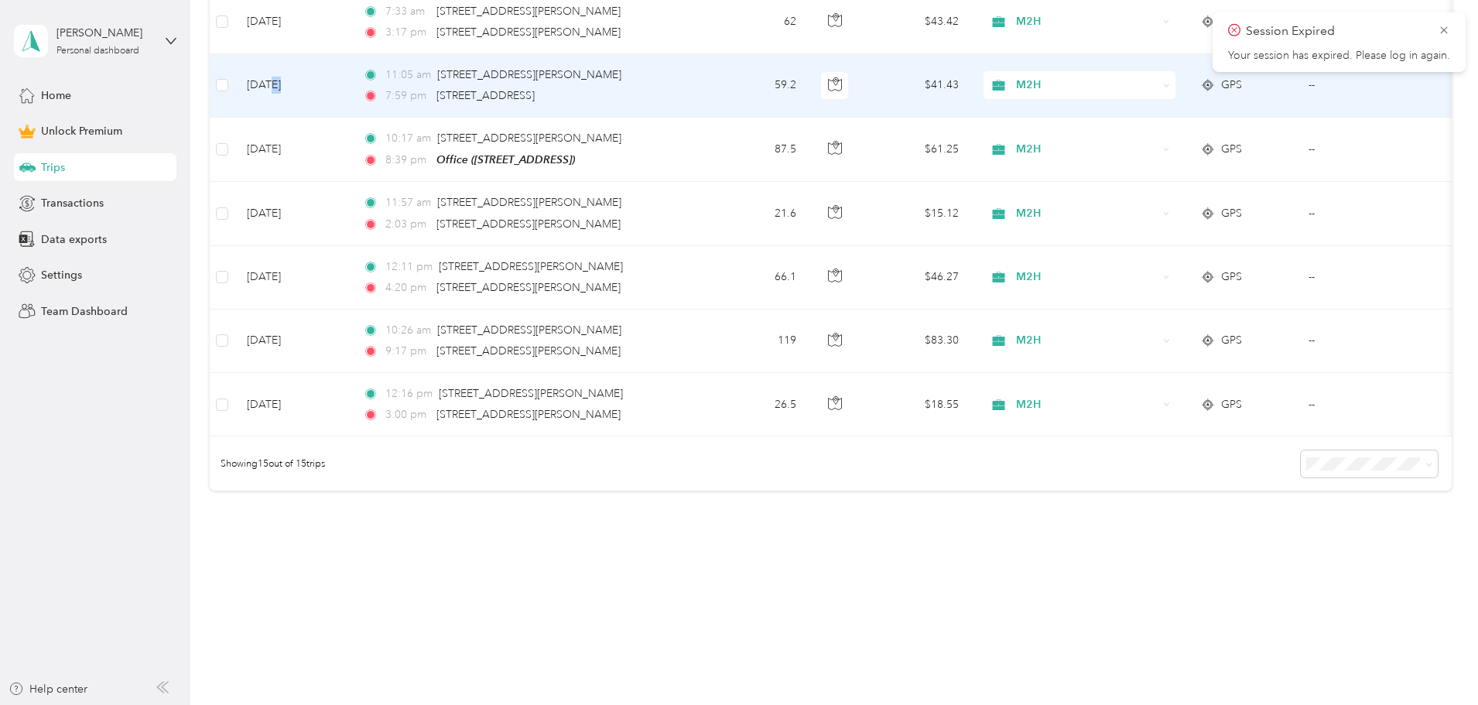
click at [350, 84] on td "[DATE]" at bounding box center [292, 85] width 116 height 63
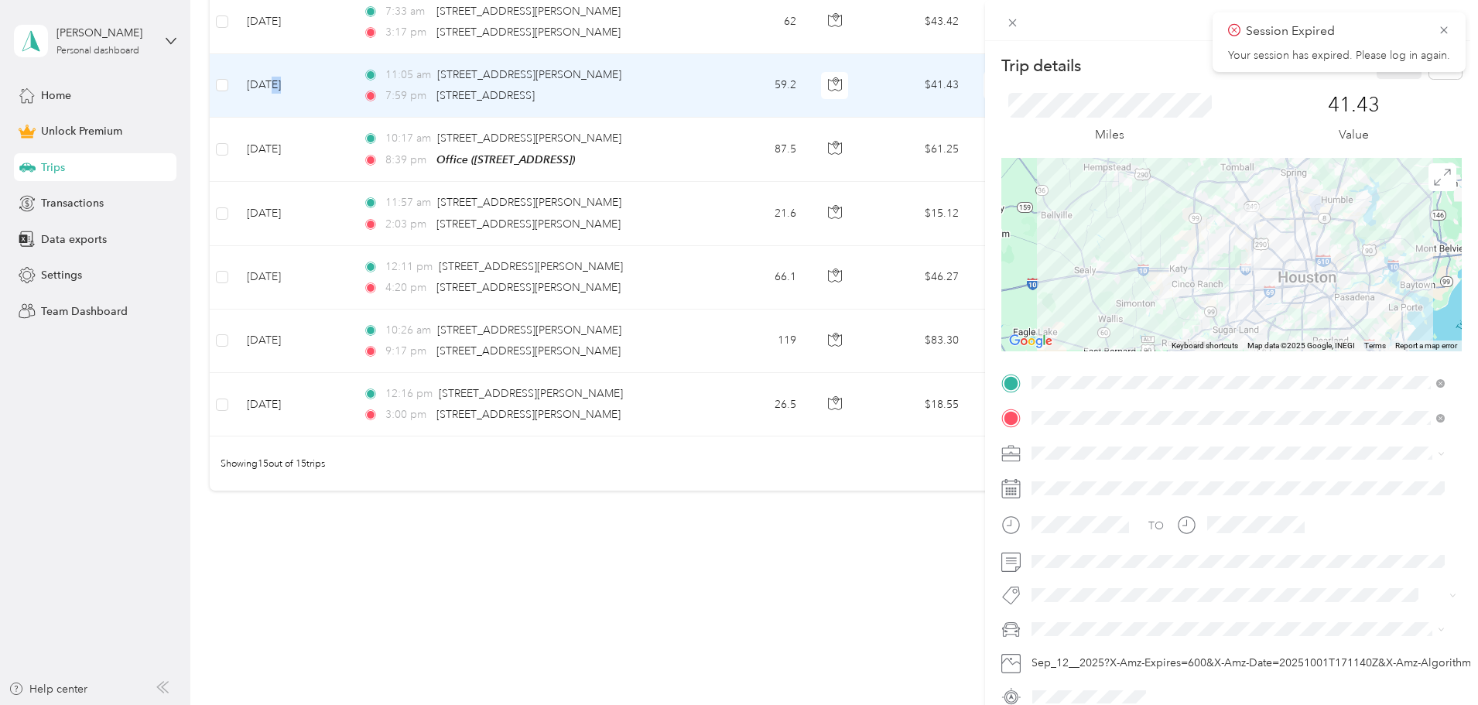
click at [649, 593] on div "Trip details Save This trip cannot be edited because it is either under review,…" at bounding box center [739, 352] width 1478 height 705
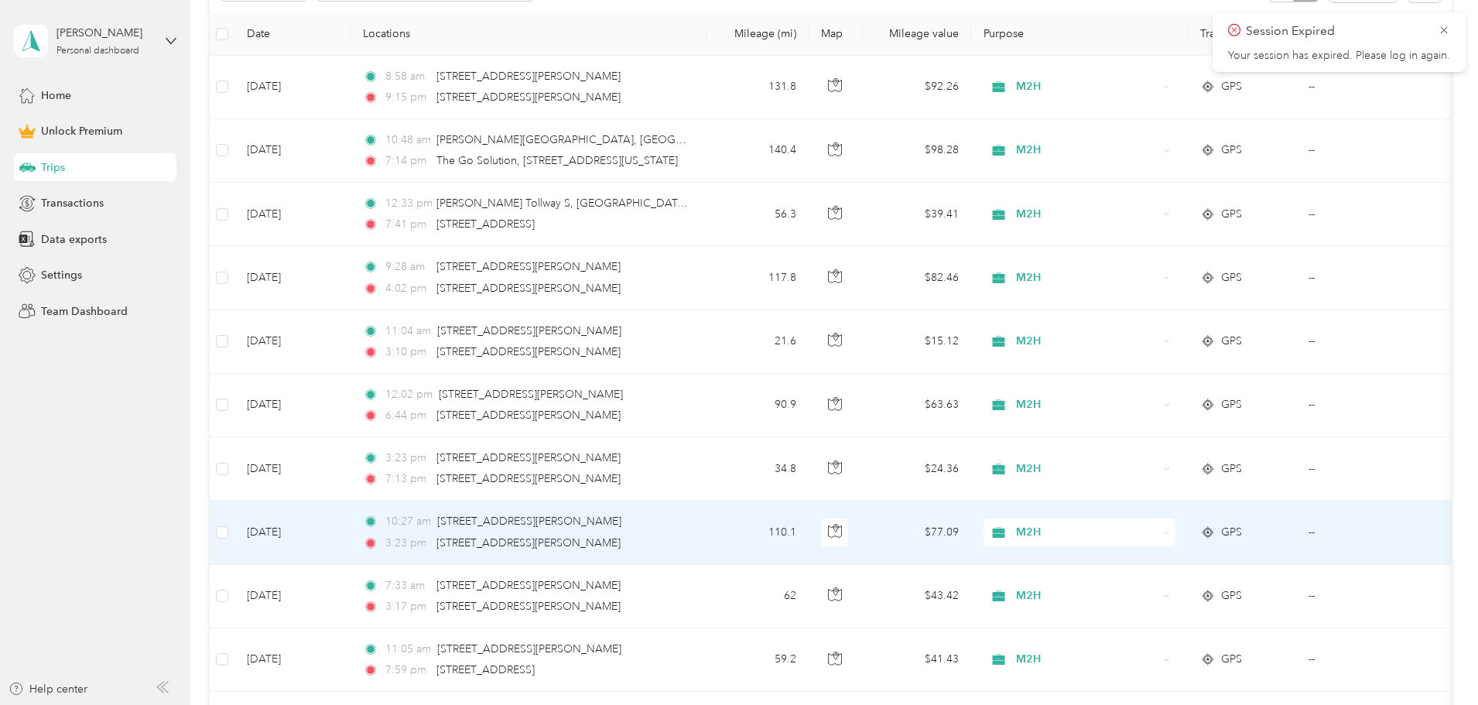
scroll to position [315, 0]
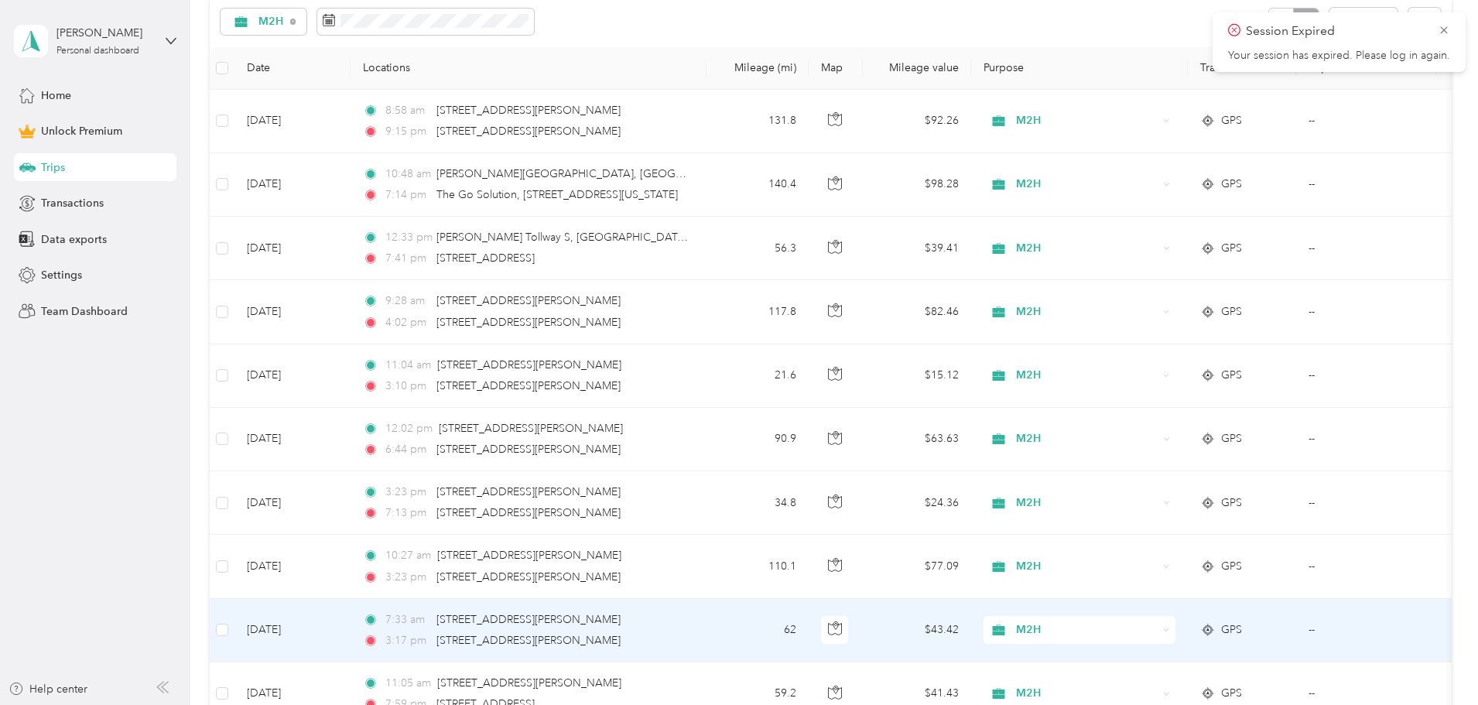
click at [350, 631] on td "[DATE]" at bounding box center [292, 630] width 116 height 63
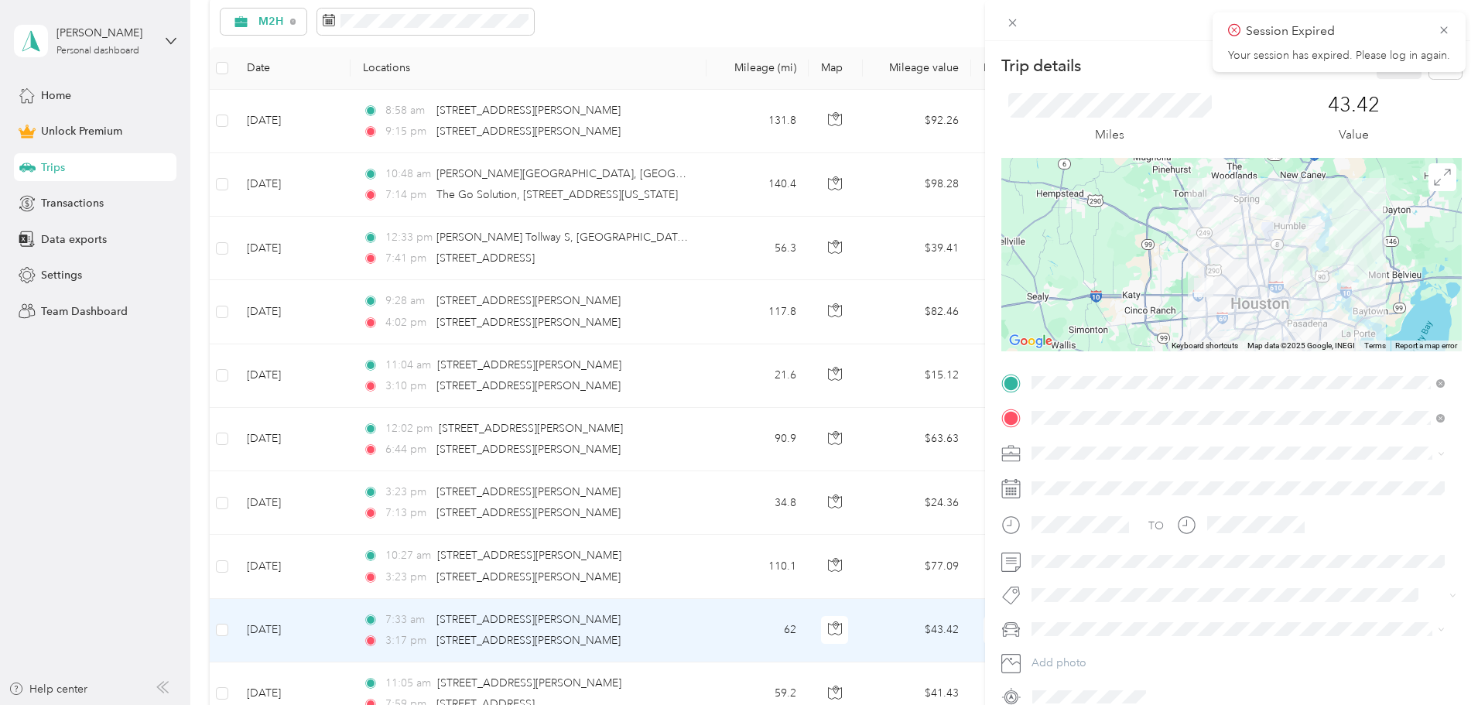
click at [372, 583] on div "Trip details Save This trip cannot be edited because it is either under review,…" at bounding box center [739, 352] width 1478 height 705
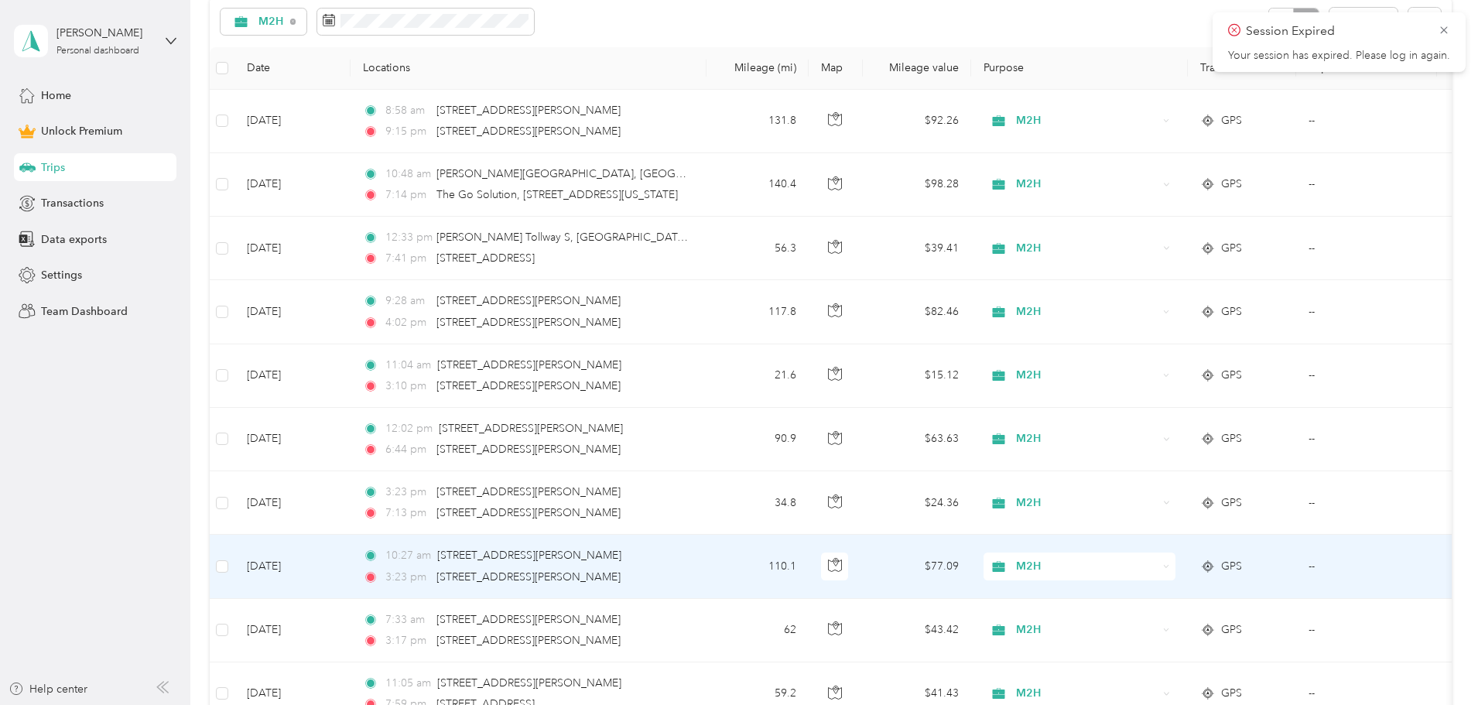
click at [350, 570] on td "[DATE]" at bounding box center [292, 566] width 116 height 63
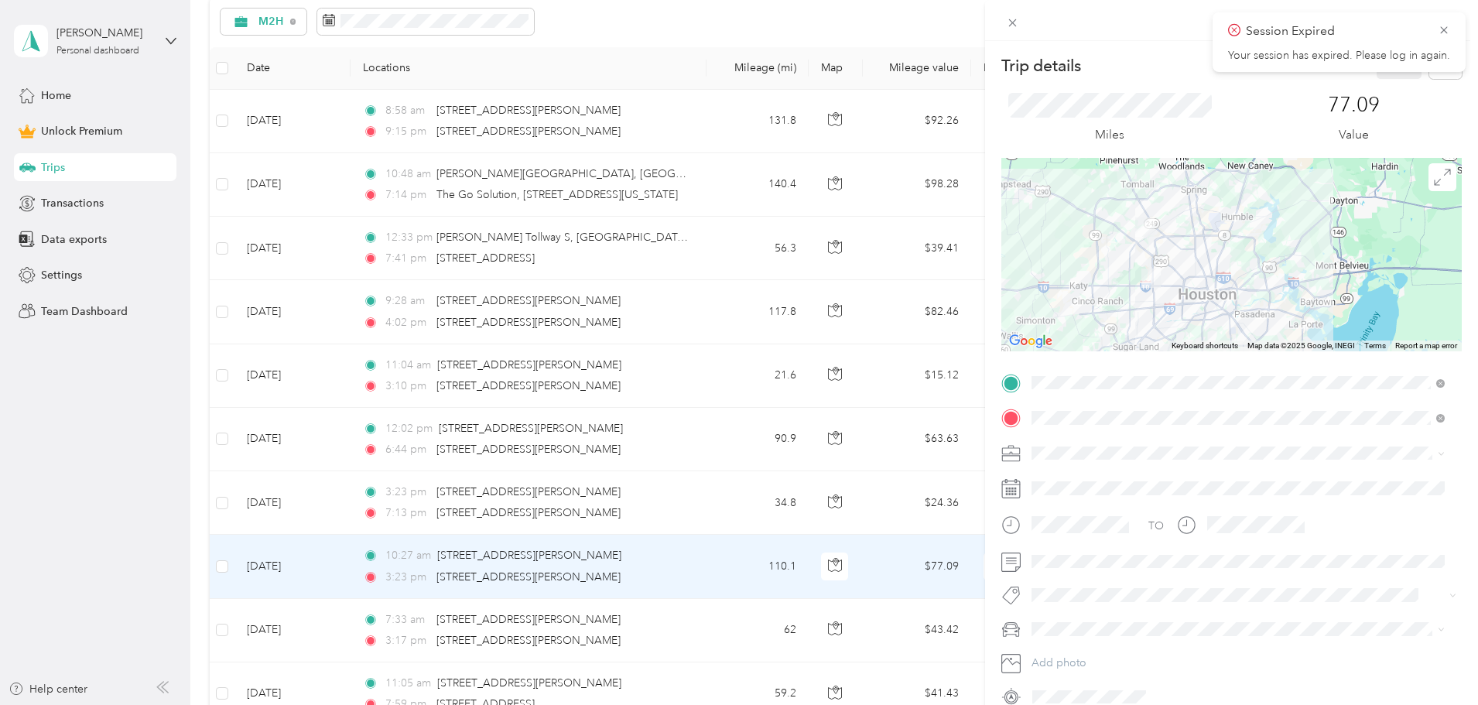
click at [374, 497] on div "Trip details Save This trip cannot be edited because it is either under review,…" at bounding box center [739, 352] width 1478 height 705
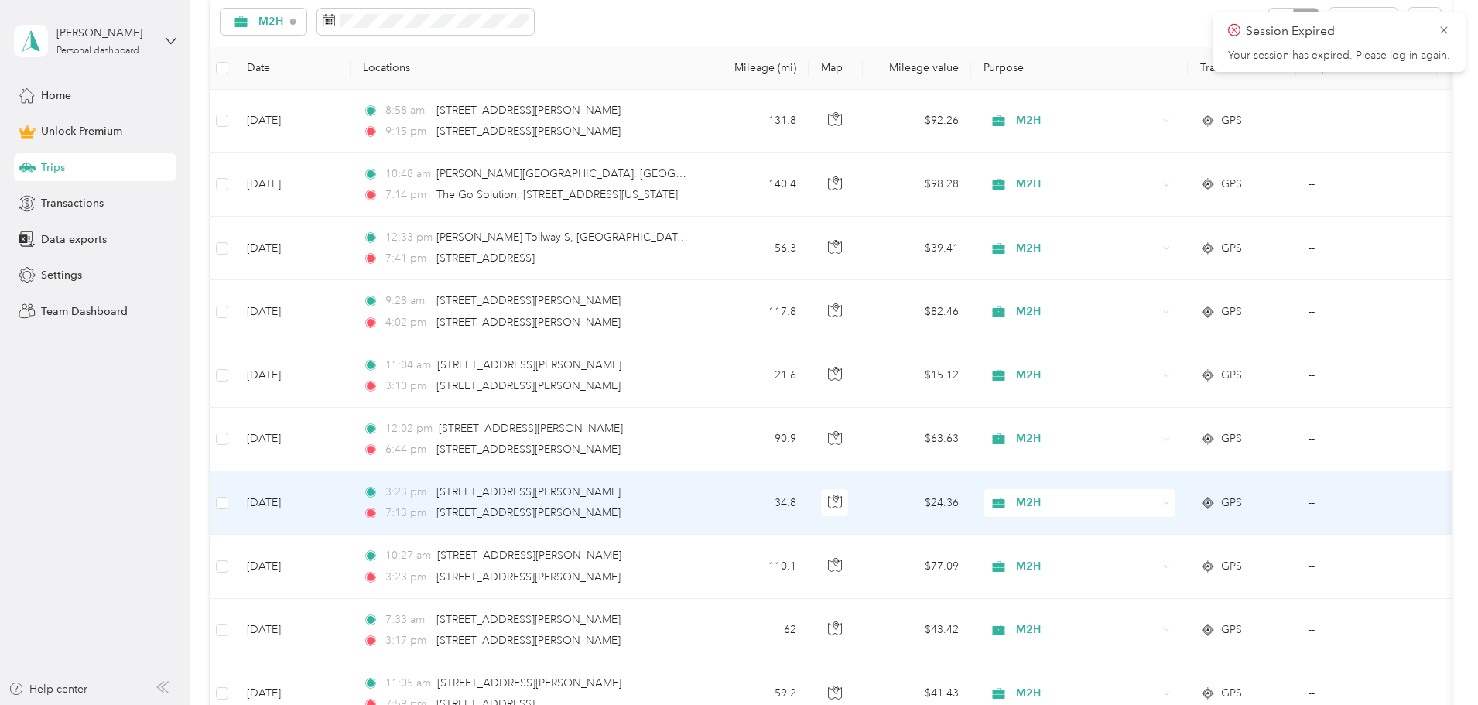
click at [350, 499] on td "[DATE]" at bounding box center [292, 502] width 116 height 63
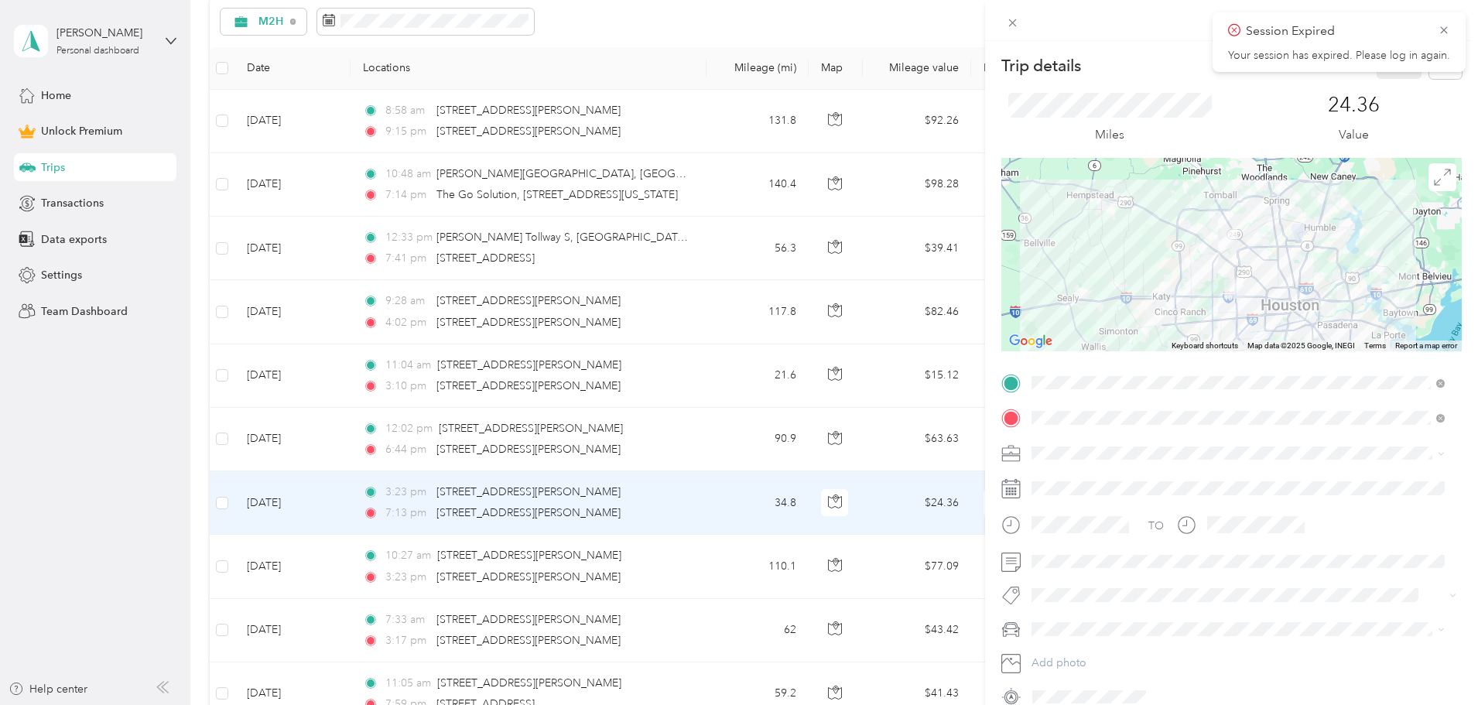
click at [373, 437] on div "Trip details Save This trip cannot be edited because it is either under review,…" at bounding box center [739, 352] width 1478 height 705
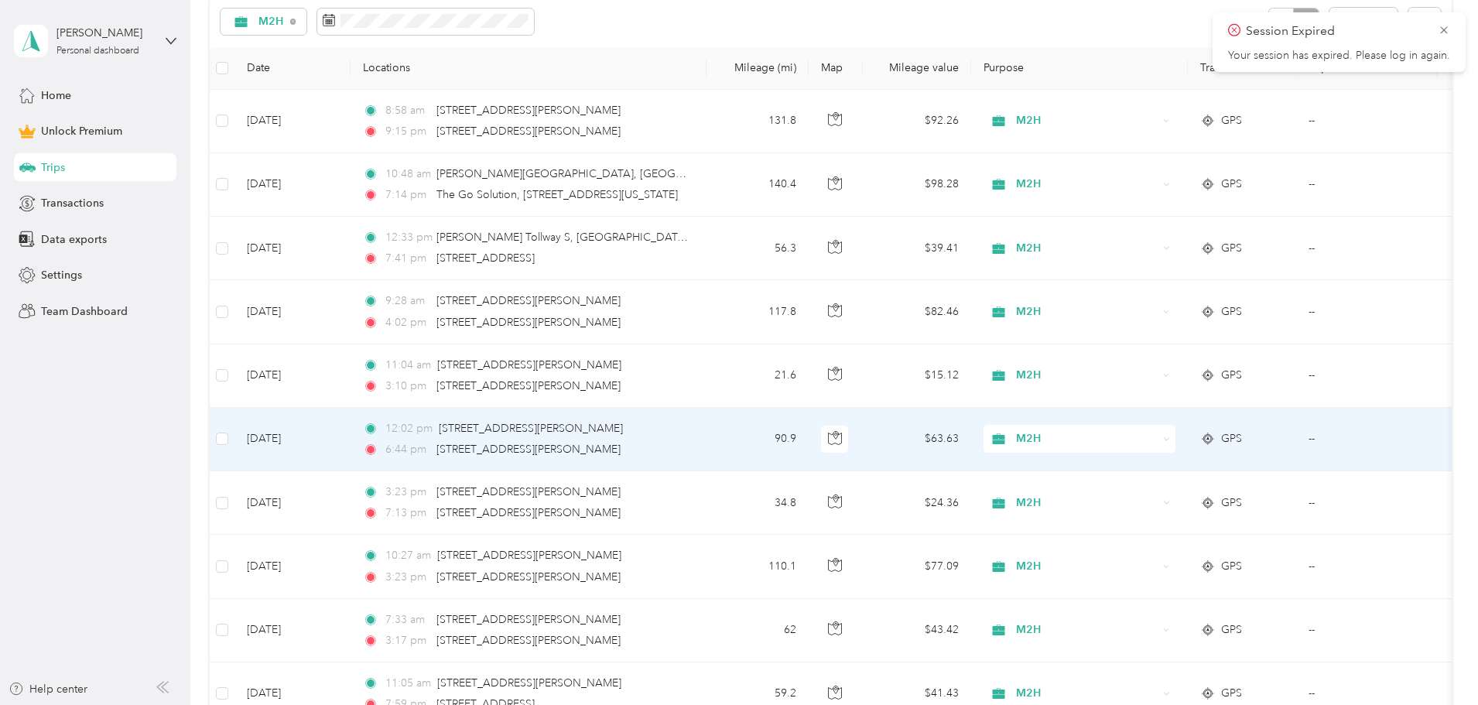
click at [350, 437] on td "[DATE]" at bounding box center [292, 439] width 116 height 63
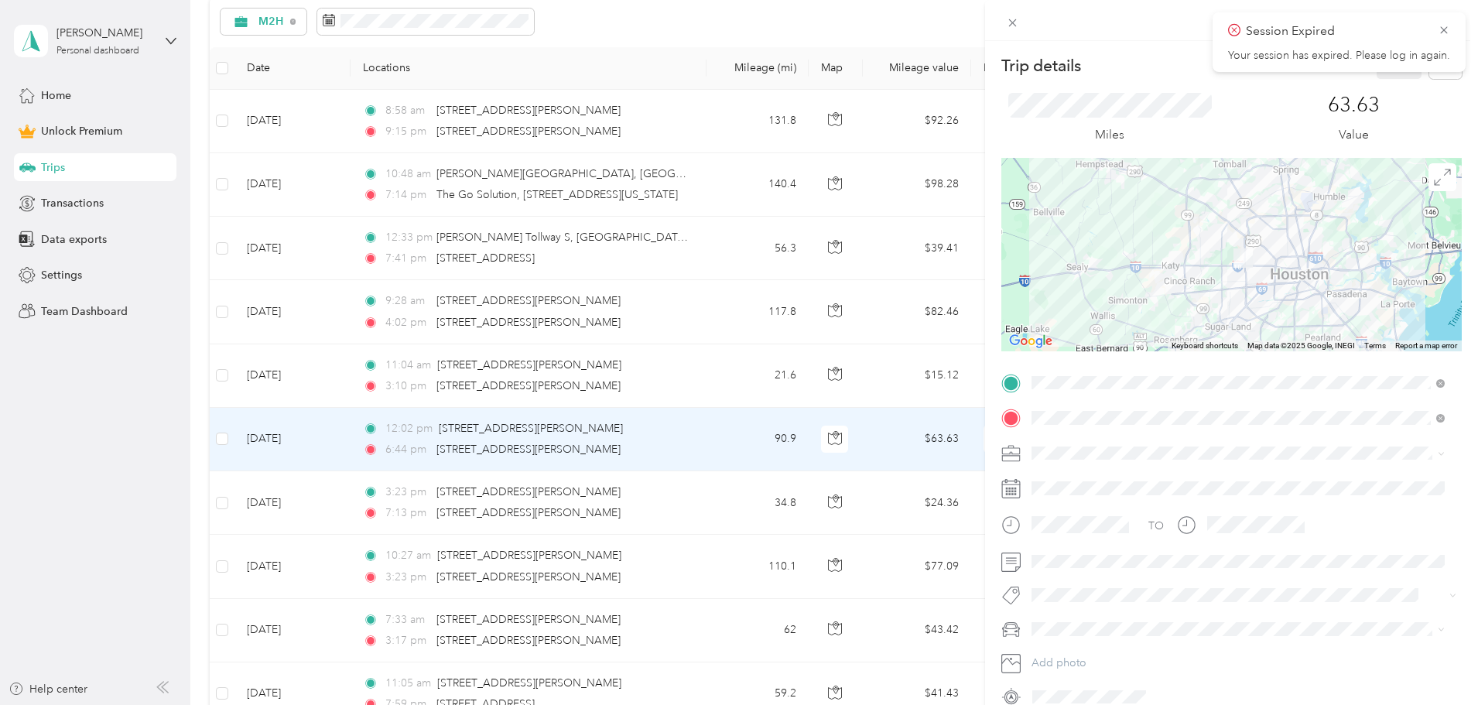
click at [364, 386] on div "Trip details Save This trip cannot be edited because it is either under review,…" at bounding box center [739, 352] width 1478 height 705
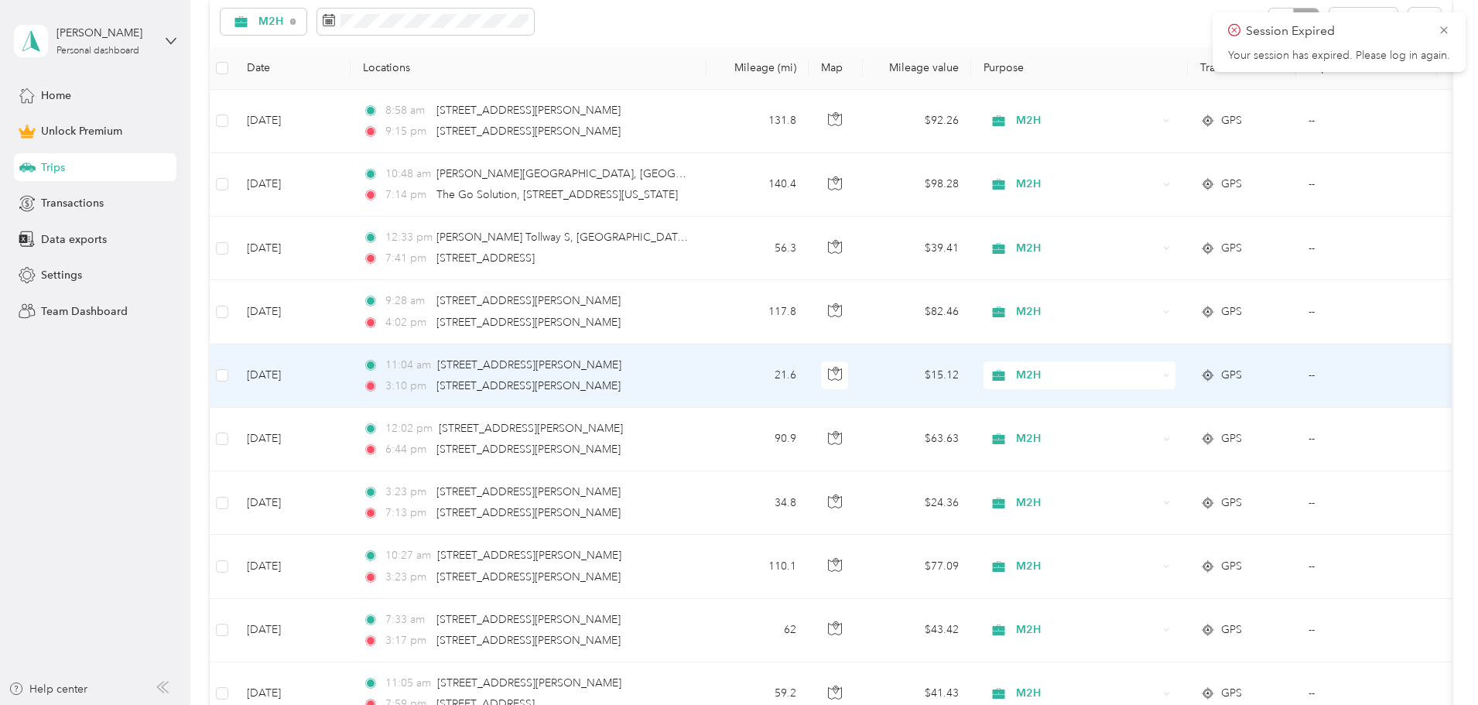
click at [350, 378] on td "[DATE]" at bounding box center [292, 375] width 116 height 63
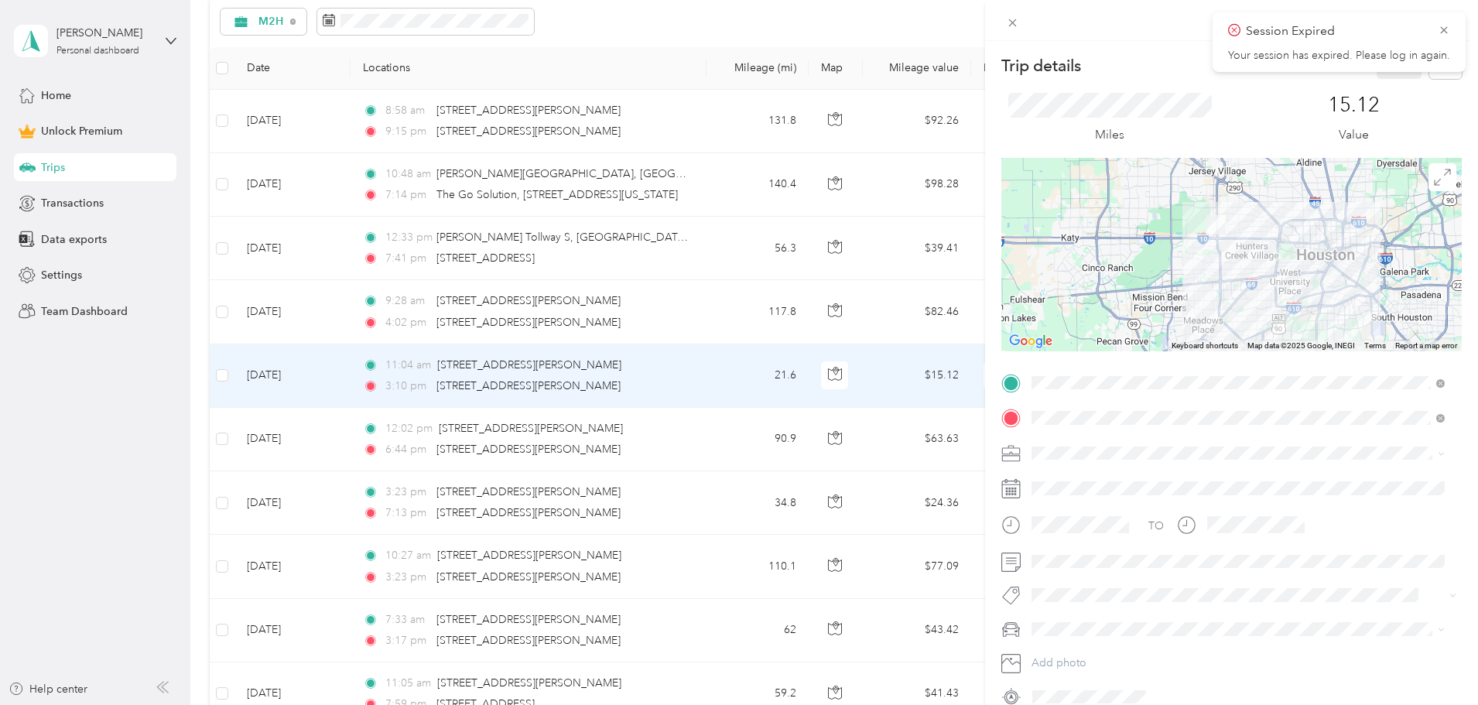
click at [385, 316] on div "Trip details Save This trip cannot be edited because it is either under review,…" at bounding box center [739, 352] width 1478 height 705
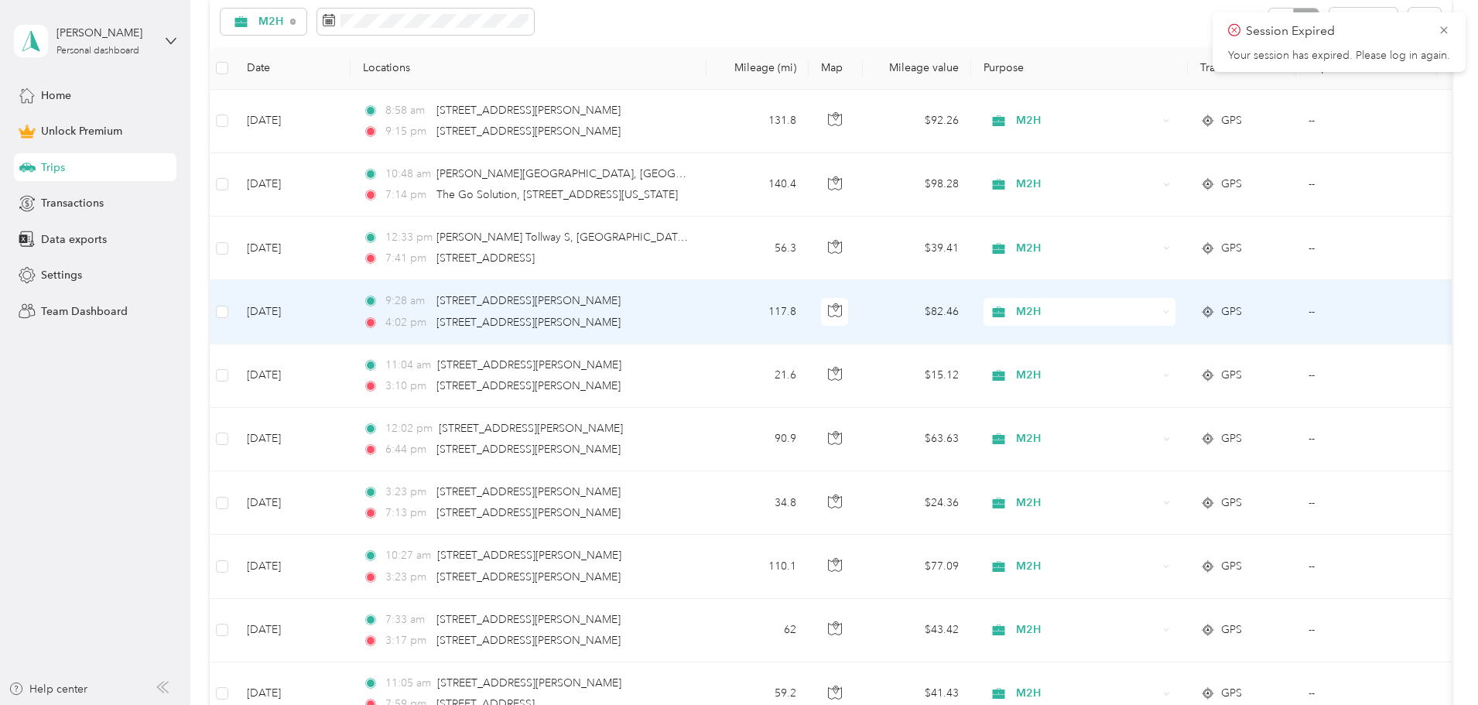
click at [350, 316] on td "[DATE]" at bounding box center [292, 311] width 116 height 63
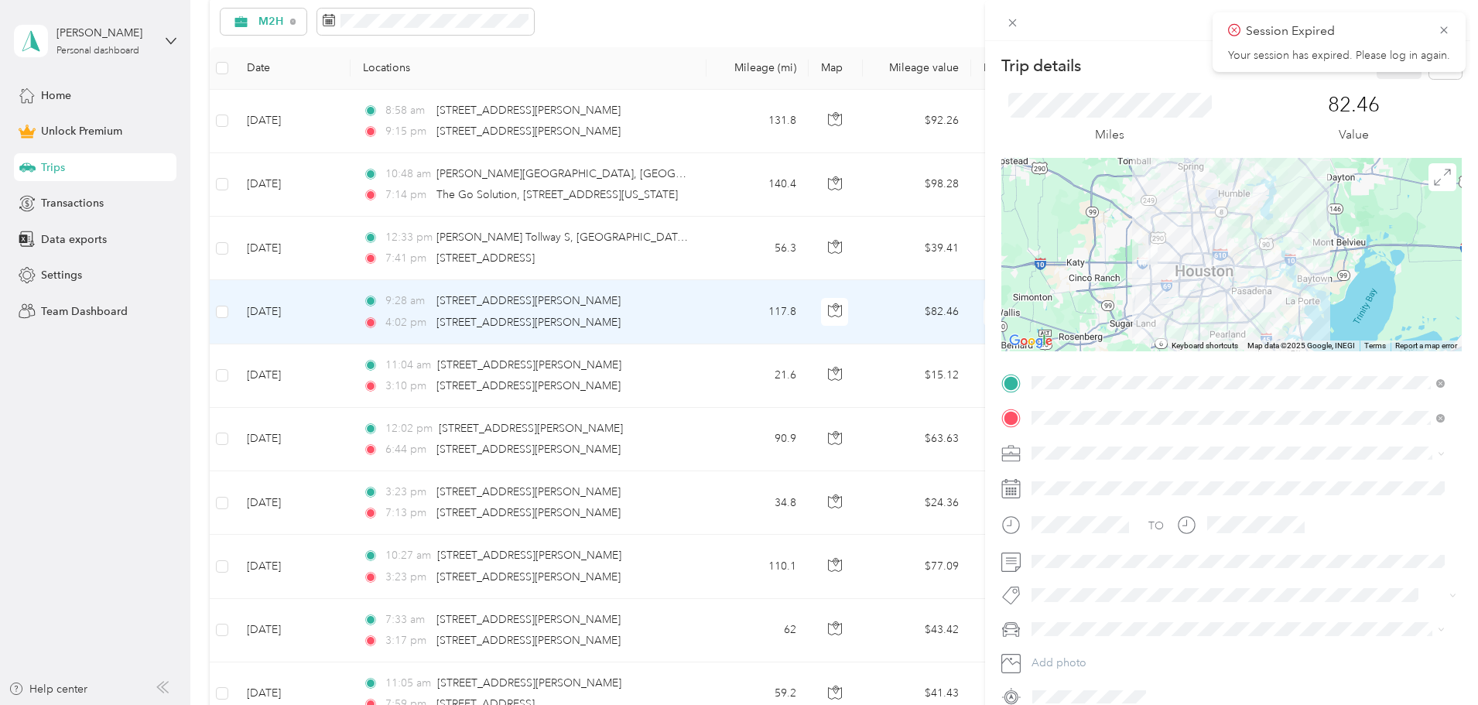
click at [377, 251] on div "Trip details Save This trip cannot be edited because it is either under review,…" at bounding box center [739, 352] width 1478 height 705
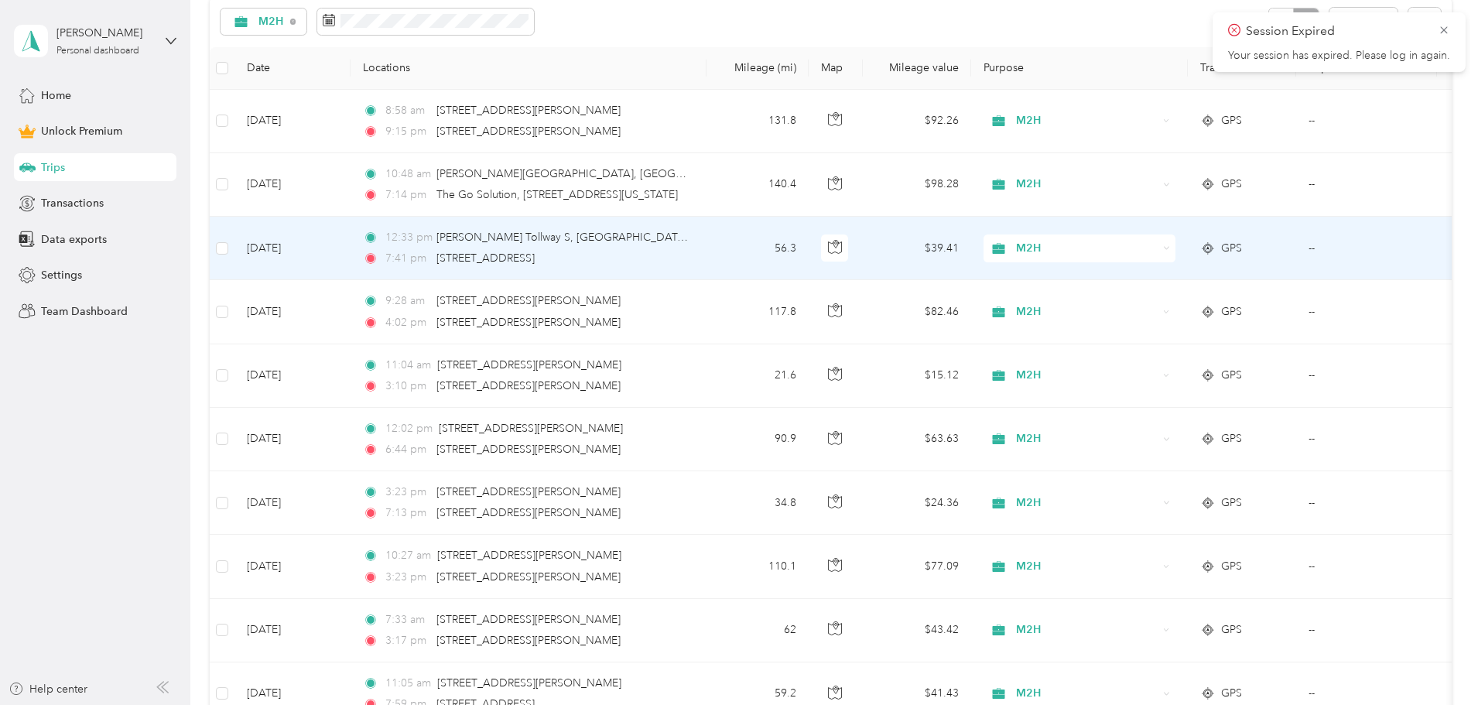
click at [350, 251] on td "[DATE]" at bounding box center [292, 248] width 116 height 63
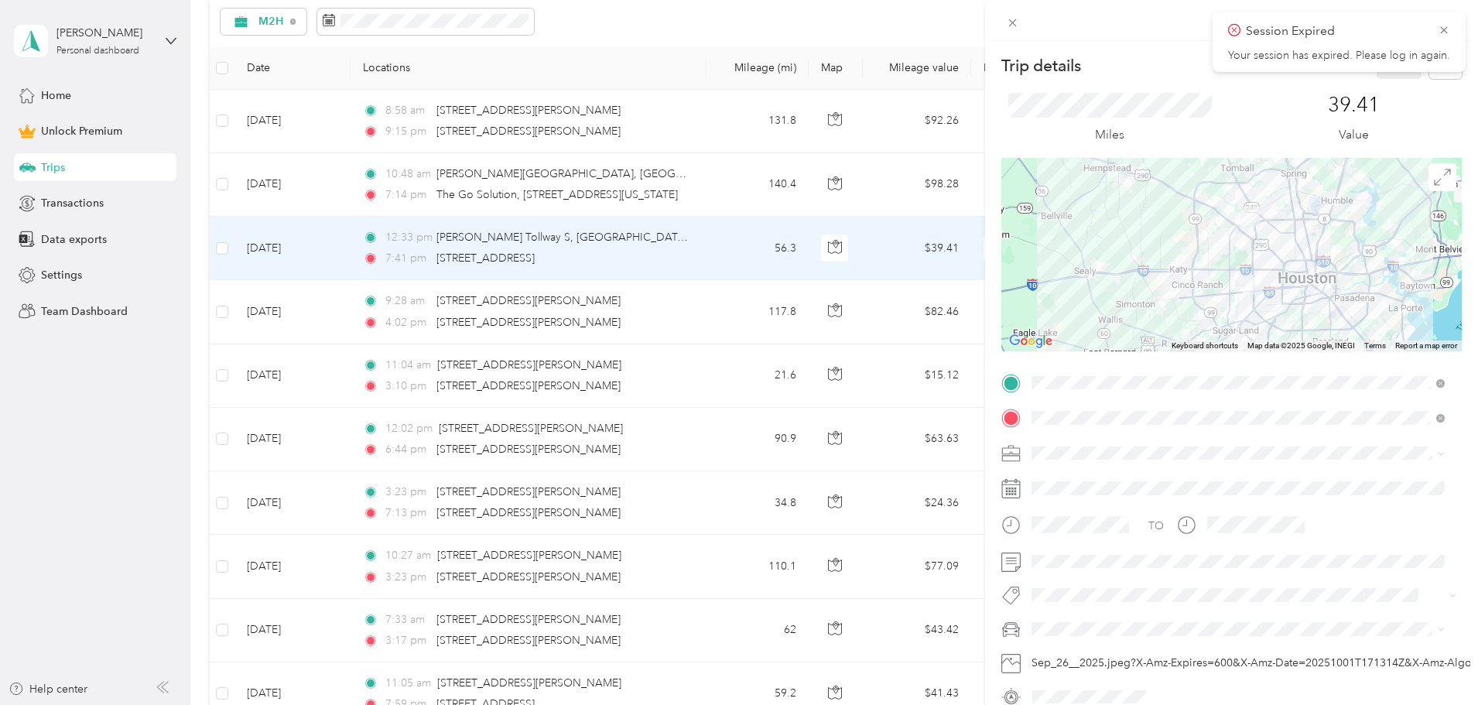
click at [391, 186] on div "Trip details Save This trip cannot be edited because it is either under review,…" at bounding box center [739, 352] width 1478 height 705
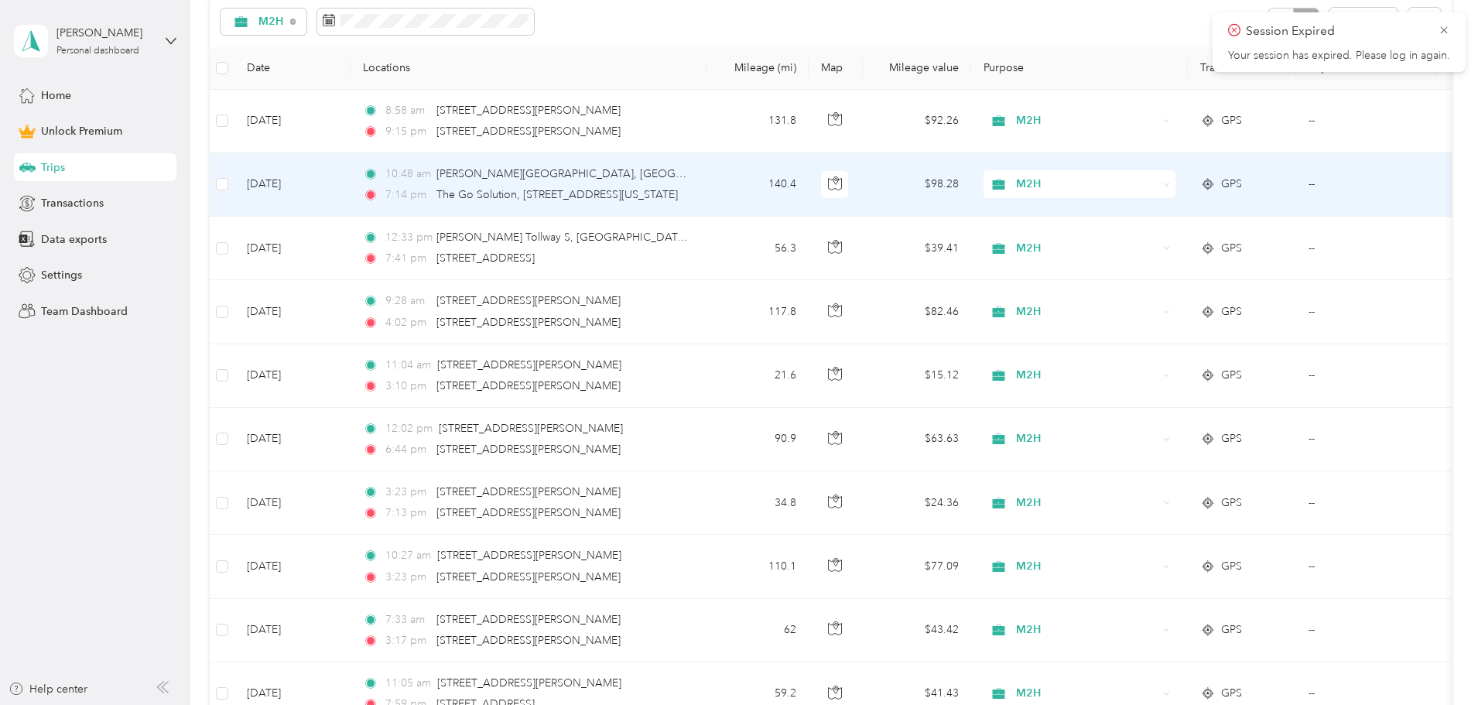
click at [350, 186] on td "[DATE]" at bounding box center [292, 184] width 116 height 63
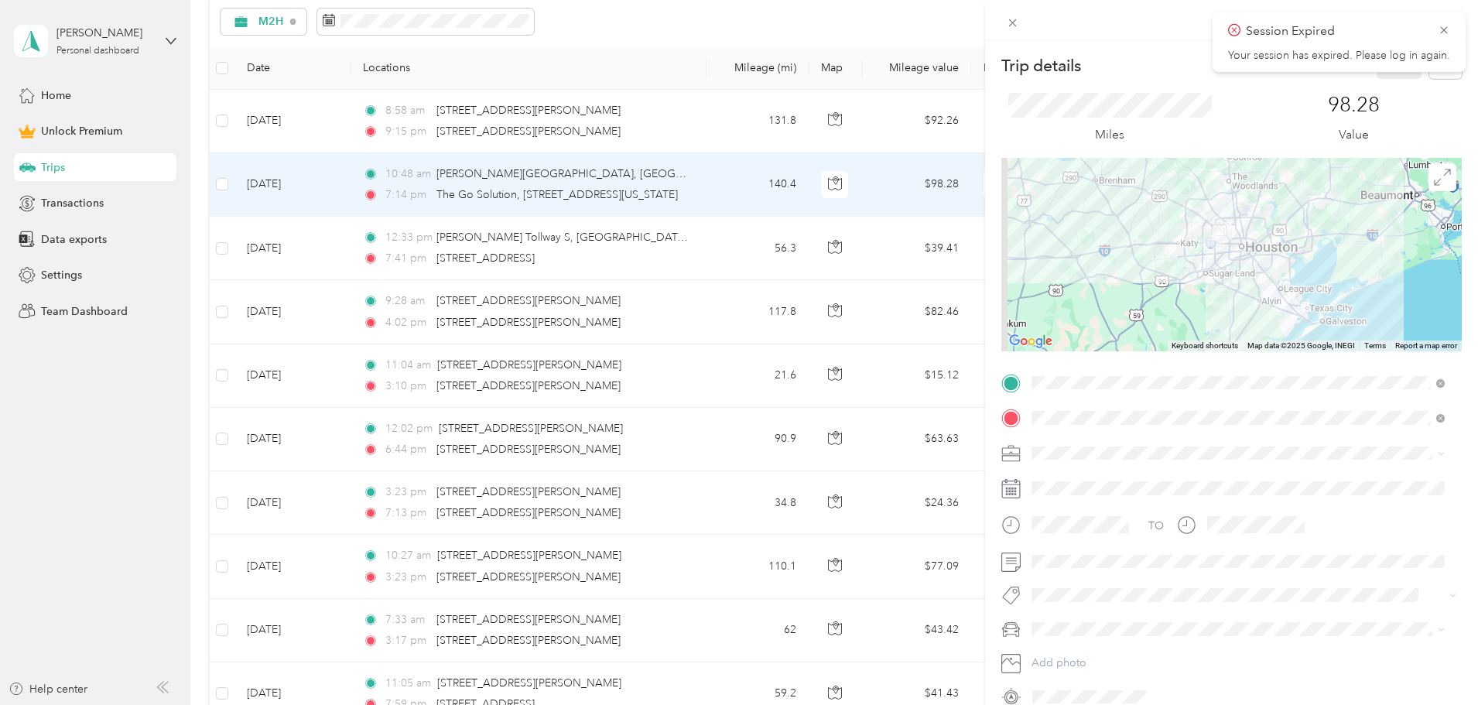
click at [396, 128] on div "Trip details Save This trip cannot be edited because it is either under review,…" at bounding box center [739, 352] width 1478 height 705
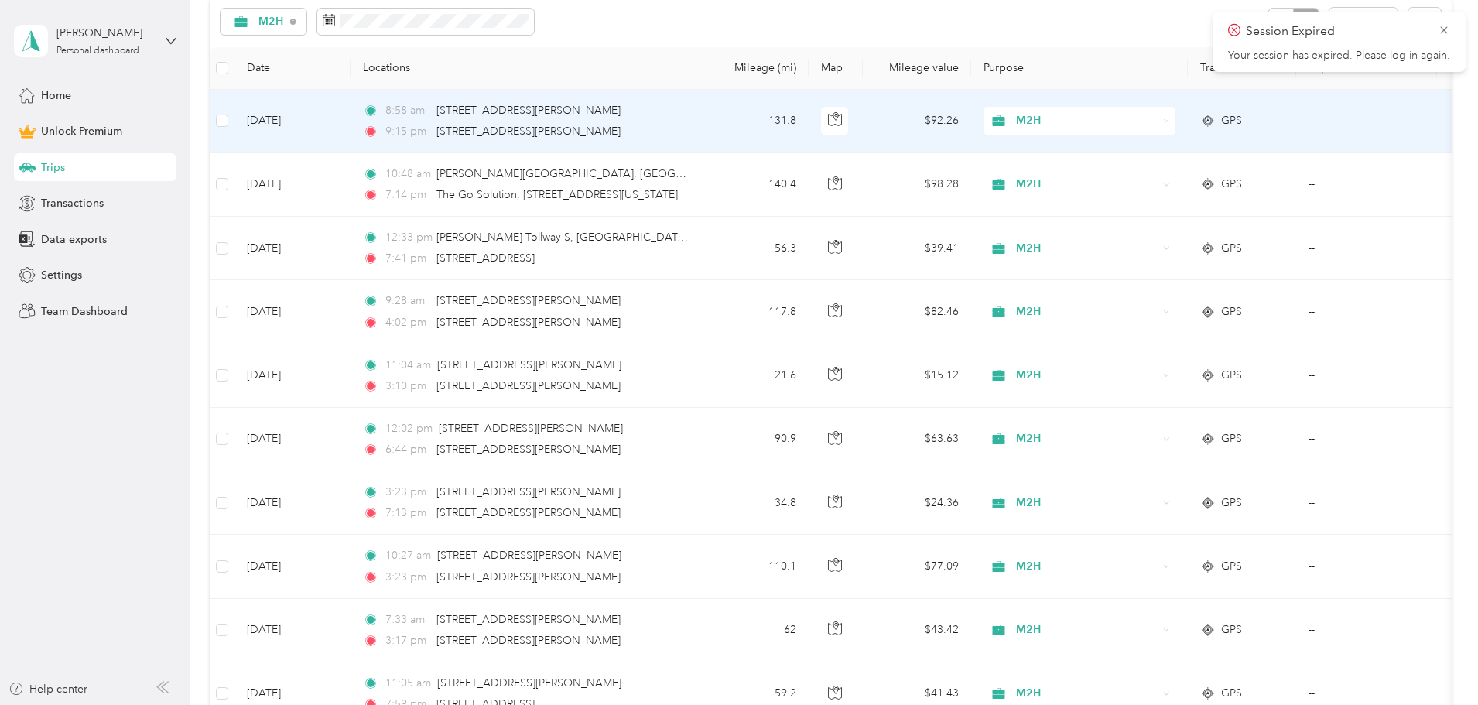
click at [350, 120] on td "[DATE]" at bounding box center [292, 121] width 116 height 63
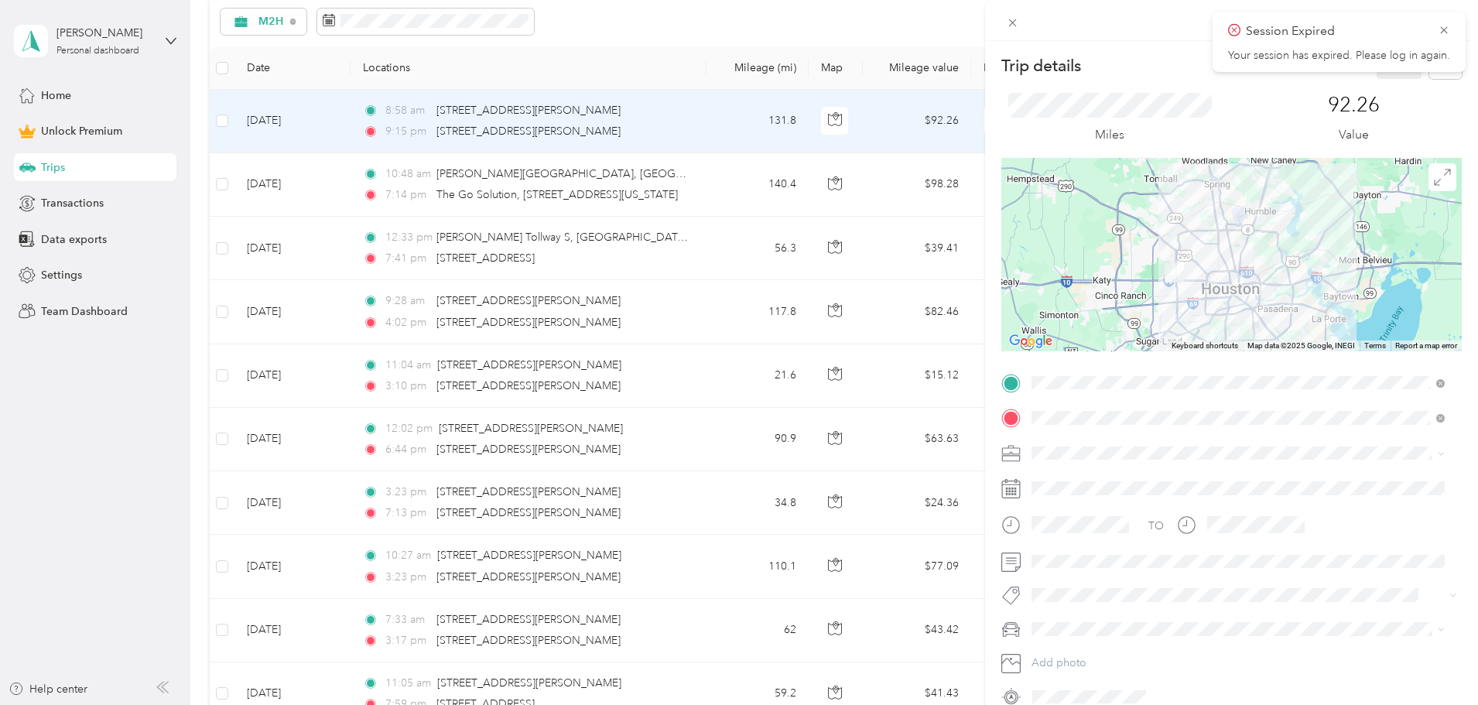
click at [380, 26] on div "Trip details Save This trip cannot be edited because it is either under review,…" at bounding box center [739, 352] width 1478 height 705
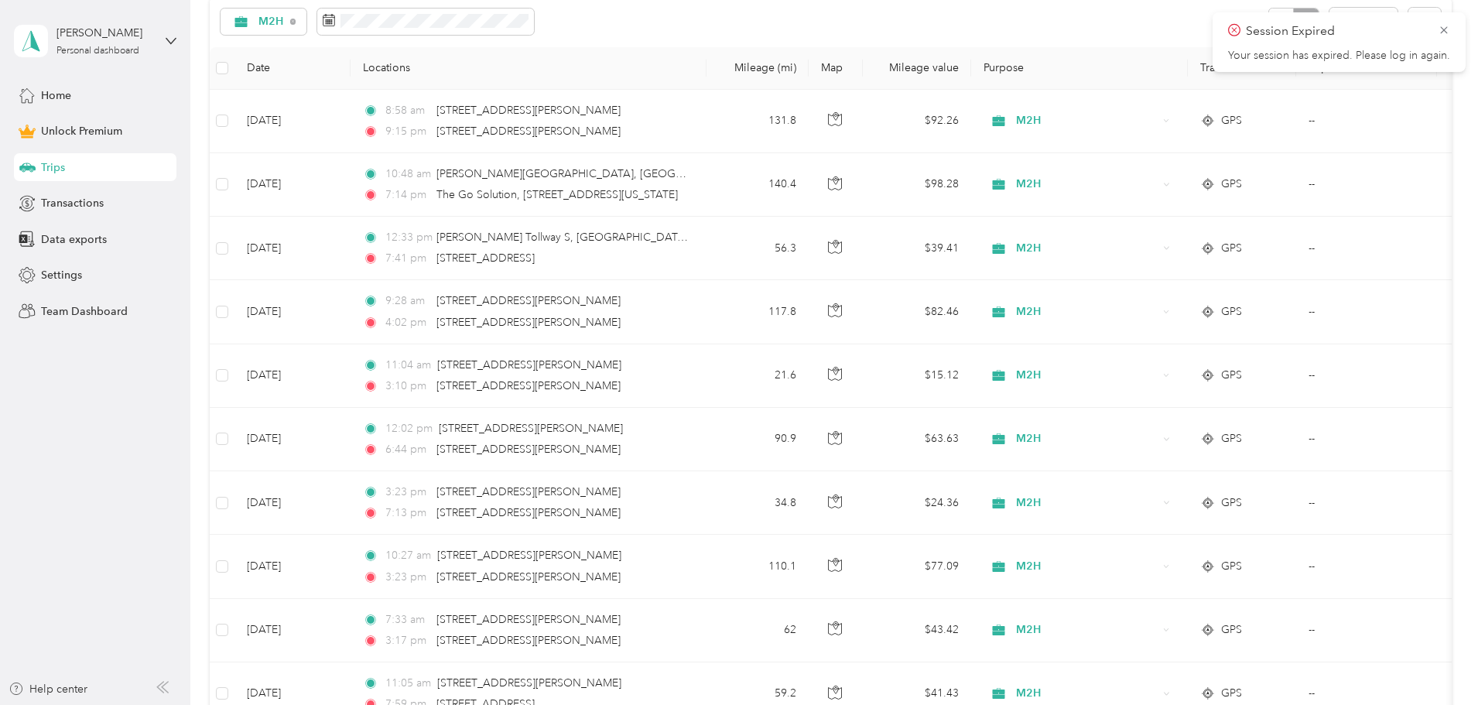
click at [284, 26] on span "M2H" at bounding box center [271, 21] width 26 height 11
click at [385, 179] on span "PJs Sol" at bounding box center [393, 185] width 63 height 16
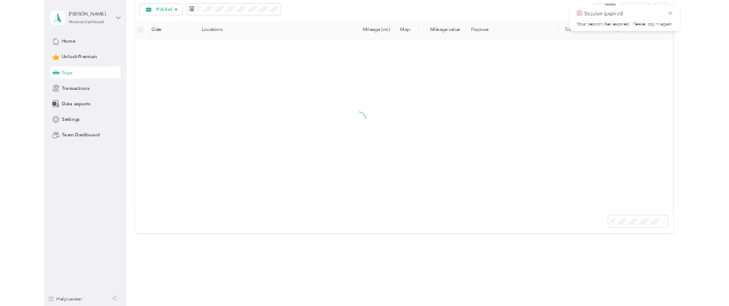
scroll to position [107, 0]
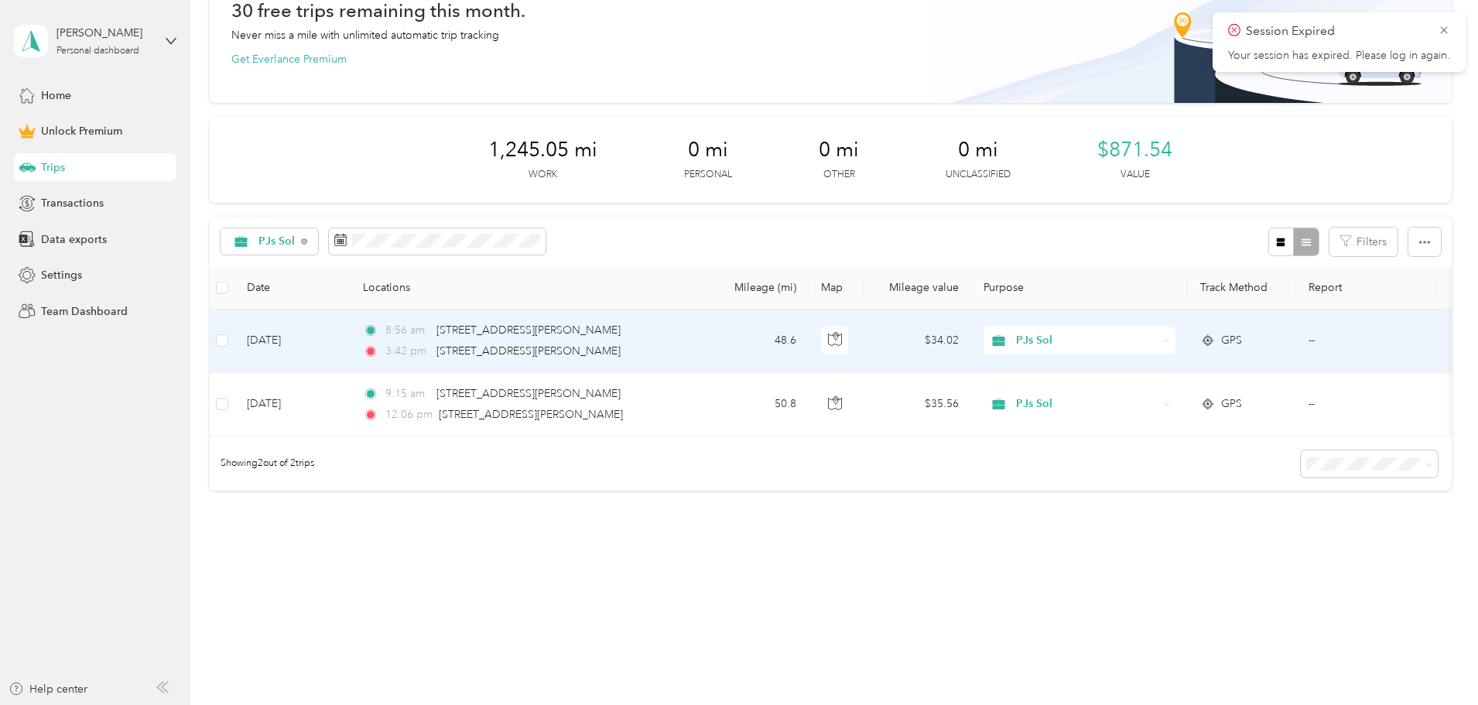
click at [350, 330] on td "[DATE]" at bounding box center [292, 340] width 116 height 63
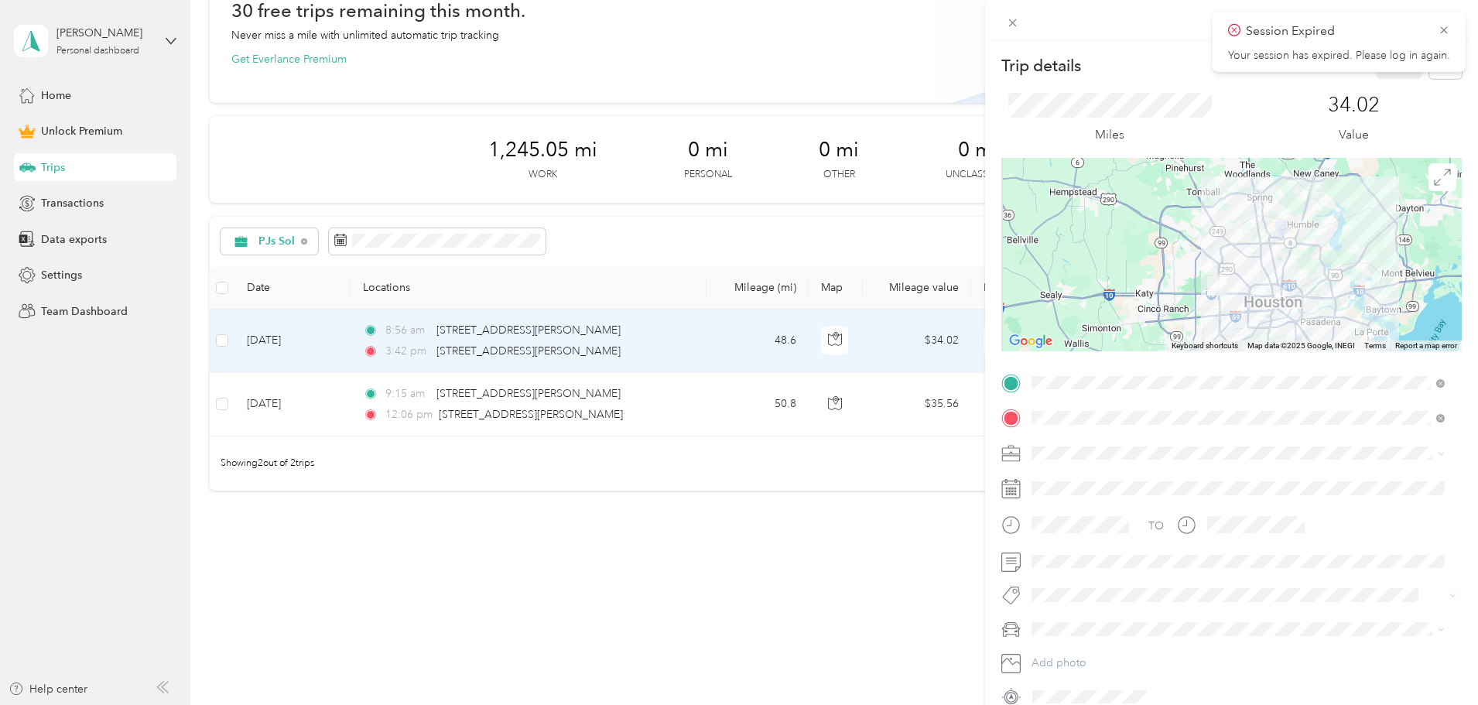
click at [409, 386] on div "Trip details Save This trip cannot be edited because it is either under review,…" at bounding box center [739, 352] width 1478 height 705
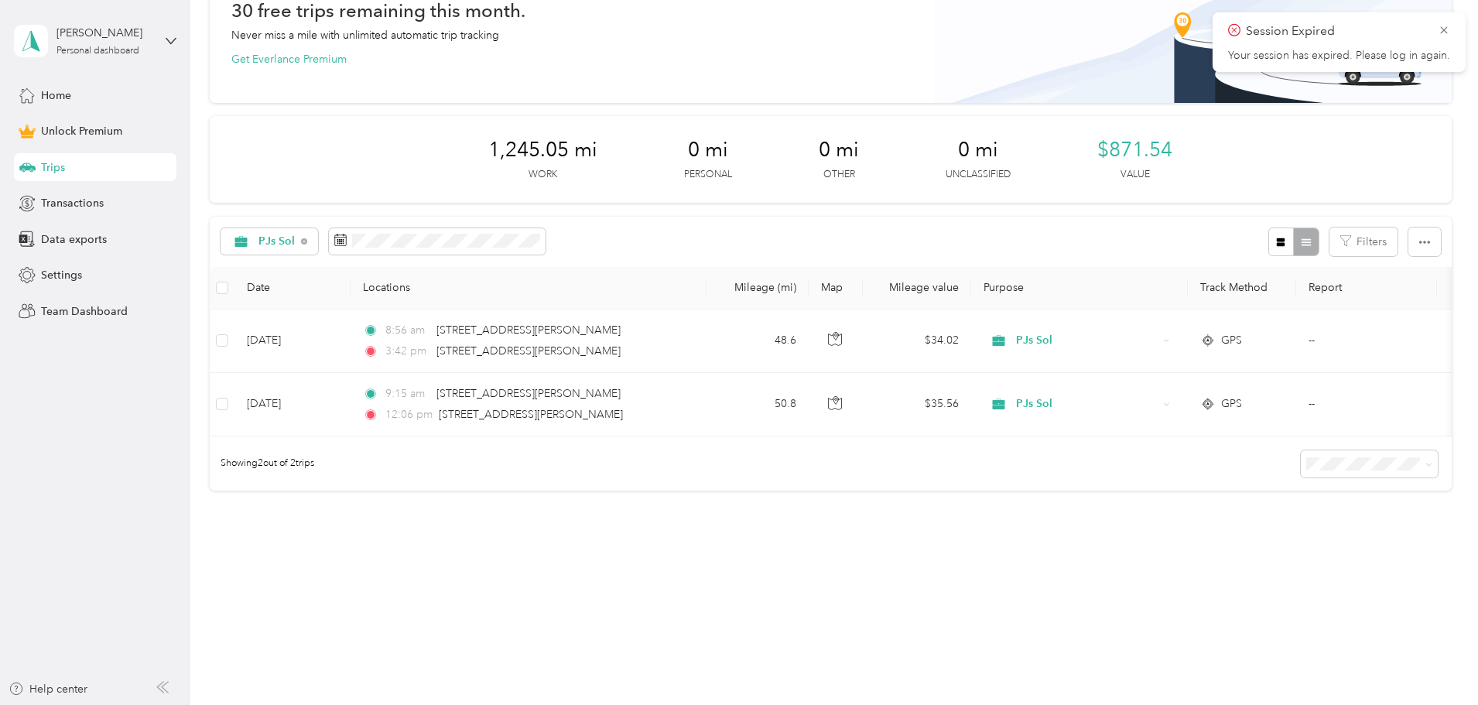
click at [350, 393] on td "[DATE]" at bounding box center [292, 404] width 116 height 63
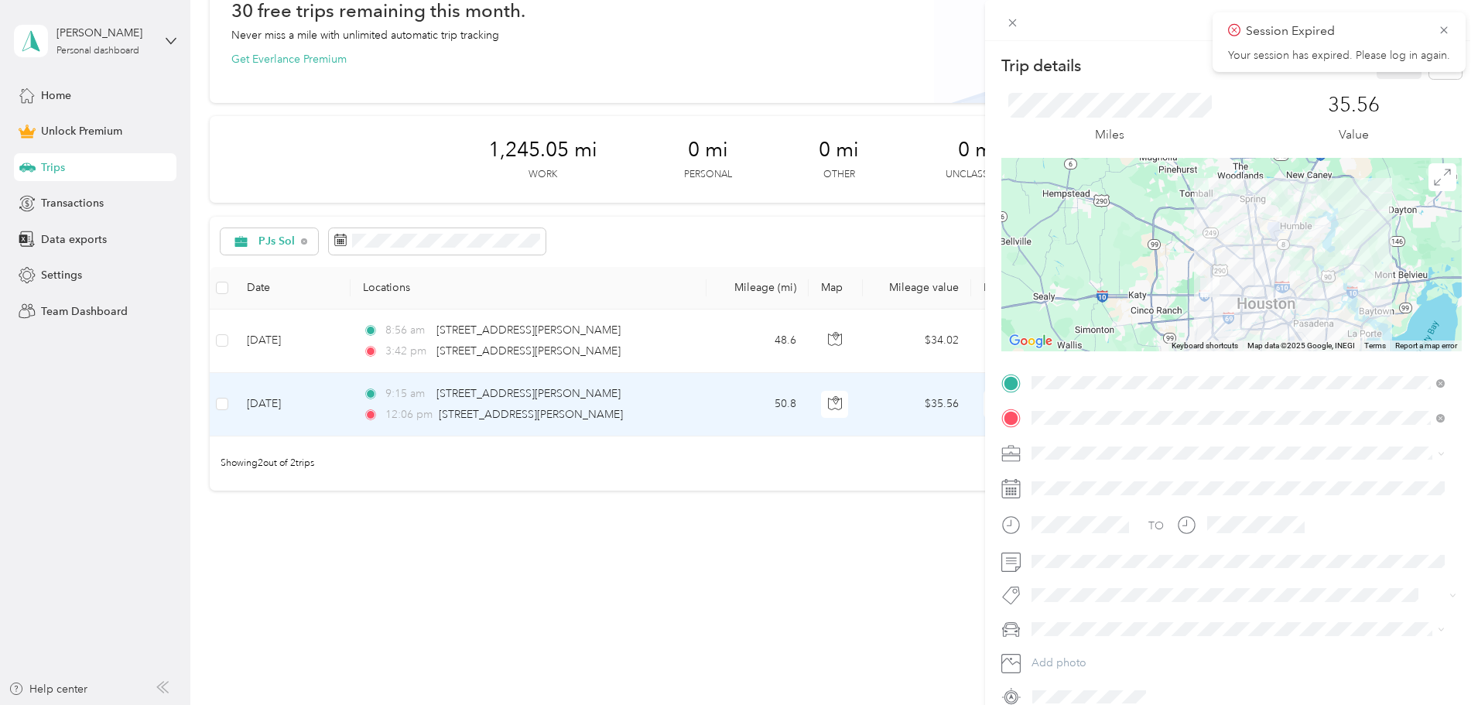
click at [378, 393] on div "Trip details Save This trip cannot be edited because it is either under review,…" at bounding box center [739, 352] width 1478 height 705
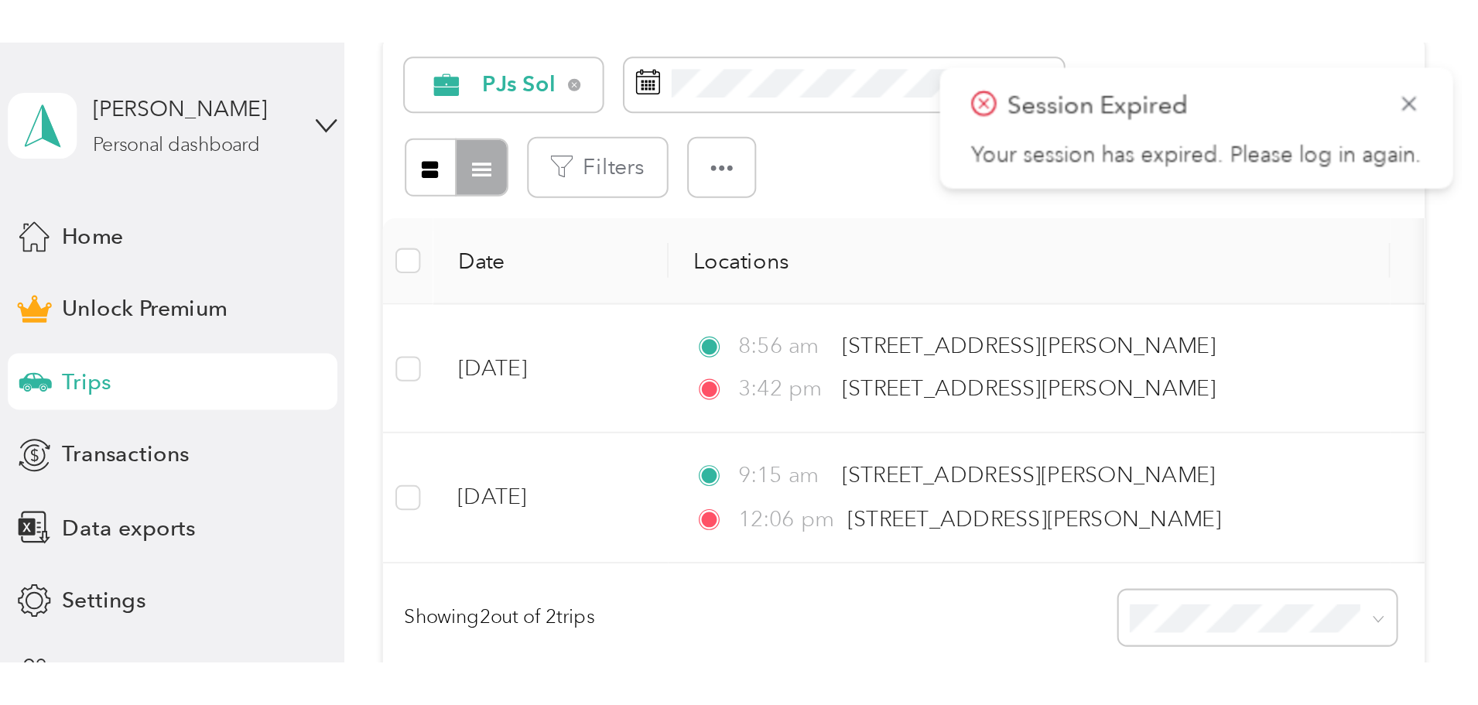
scroll to position [107, 0]
